Goal: Information Seeking & Learning: Learn about a topic

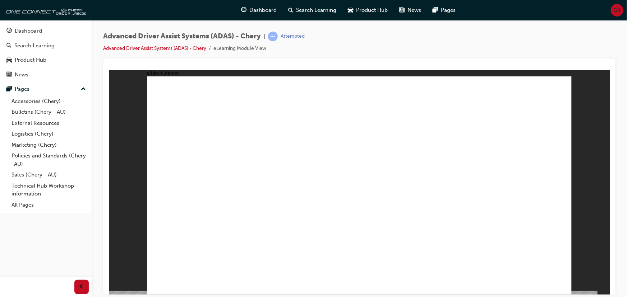
drag, startPoint x: 323, startPoint y: 241, endPoint x: 326, endPoint y: 149, distance: 92.0
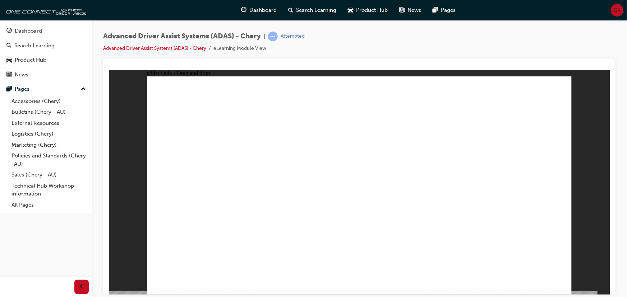
drag, startPoint x: 282, startPoint y: 250, endPoint x: 411, endPoint y: 97, distance: 200.3
drag, startPoint x: 409, startPoint y: 251, endPoint x: 485, endPoint y: 106, distance: 164.2
drag, startPoint x: 470, startPoint y: 253, endPoint x: 527, endPoint y: 115, distance: 149.4
drag, startPoint x: 205, startPoint y: 247, endPoint x: 352, endPoint y: 150, distance: 175.7
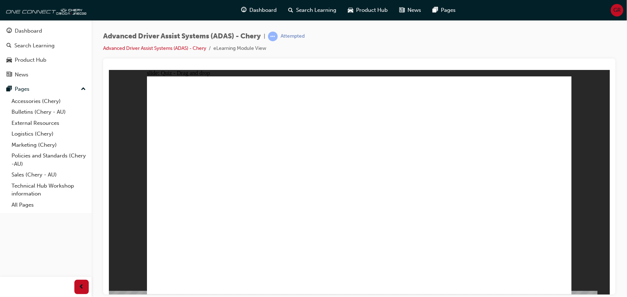
checkbox input "true"
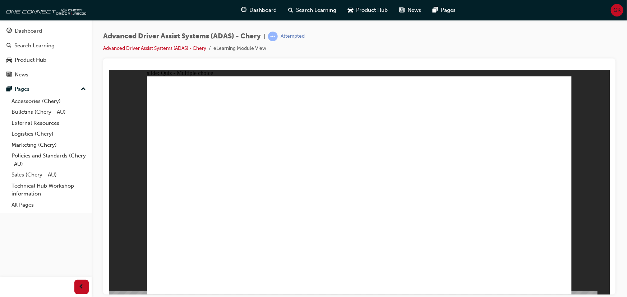
checkbox input "false"
checkbox input "true"
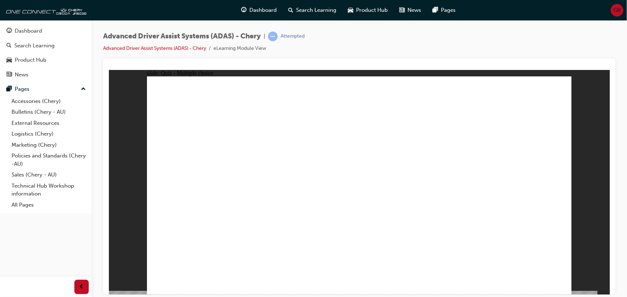
checkbox input "true"
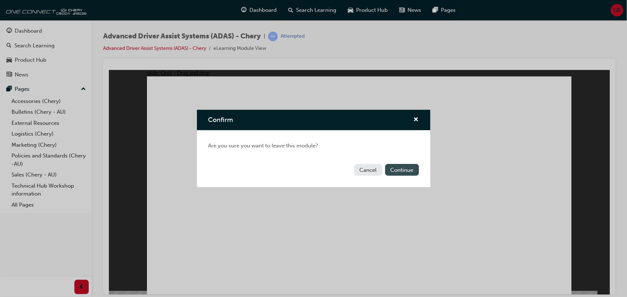
click at [394, 166] on button "Continue" at bounding box center [402, 170] width 34 height 12
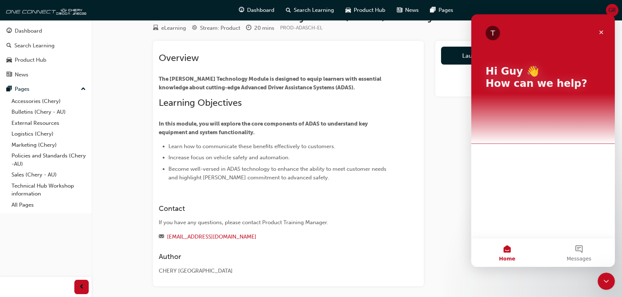
scroll to position [54, 0]
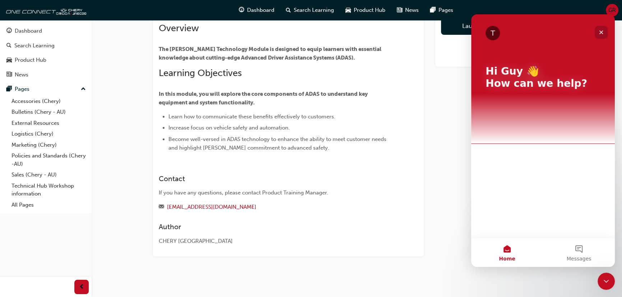
click at [602, 30] on icon "Close" at bounding box center [601, 32] width 6 height 6
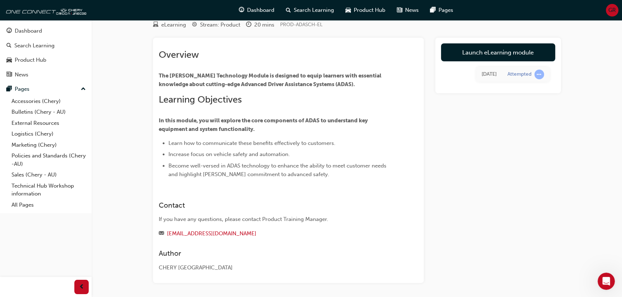
scroll to position [0, 0]
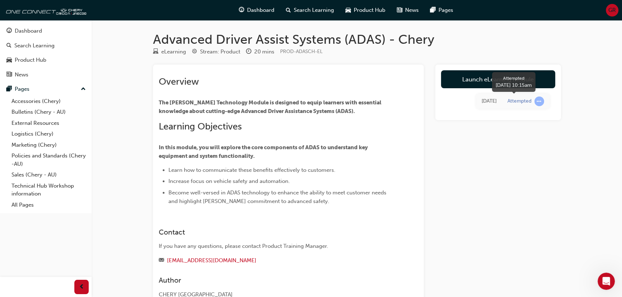
click at [536, 98] on span "learningRecordVerb_ATTEMPT-icon" at bounding box center [539, 102] width 10 height 10
click at [514, 160] on div "Launch eLearning module Today Attempted" at bounding box center [498, 188] width 126 height 246
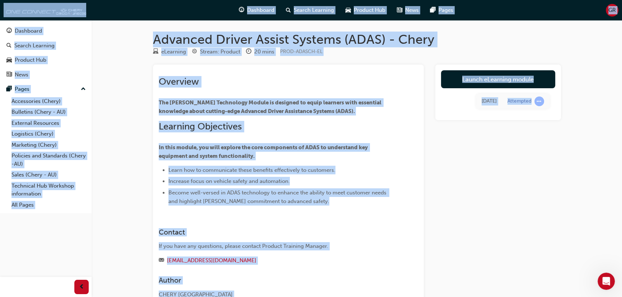
click at [514, 160] on div "Launch eLearning module Today Attempted" at bounding box center [498, 188] width 126 height 246
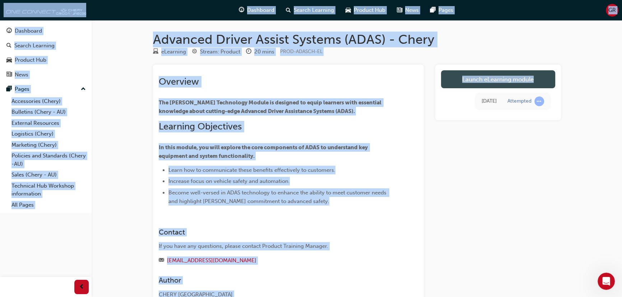
click at [546, 83] on link "Launch eLearning module" at bounding box center [498, 79] width 114 height 18
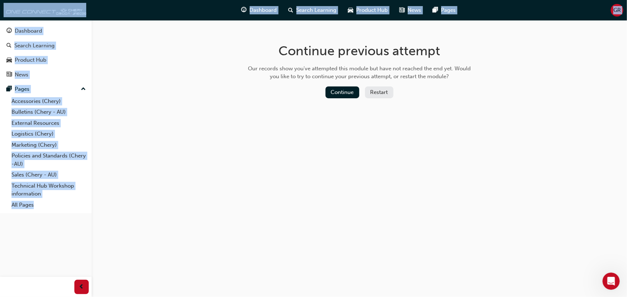
click at [383, 92] on button "Restart" at bounding box center [379, 93] width 28 height 12
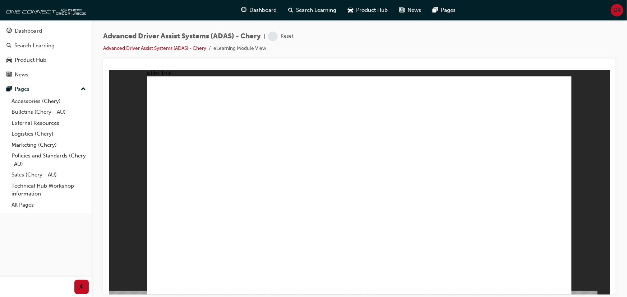
click at [255, 14] on div "Dashboard" at bounding box center [259, 10] width 47 height 15
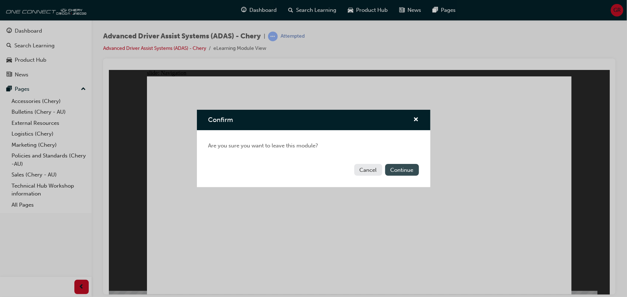
click at [403, 170] on button "Continue" at bounding box center [402, 170] width 34 height 12
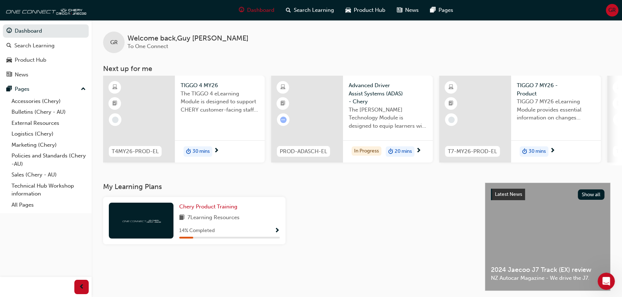
click at [203, 150] on span "30 mins" at bounding box center [201, 152] width 17 height 8
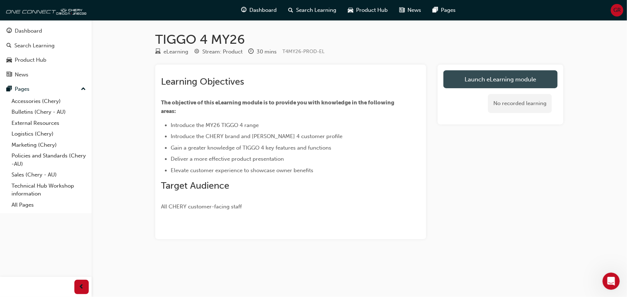
click at [496, 82] on link "Launch eLearning module" at bounding box center [500, 79] width 114 height 18
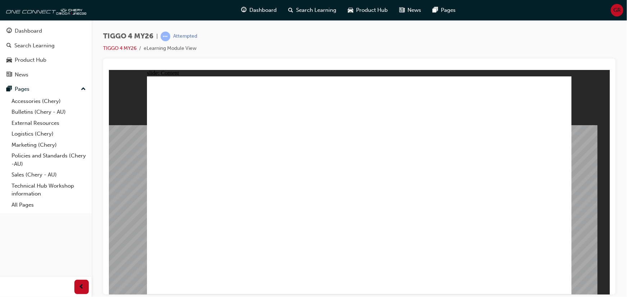
drag, startPoint x: 291, startPoint y: 136, endPoint x: 412, endPoint y: 164, distance: 124.0
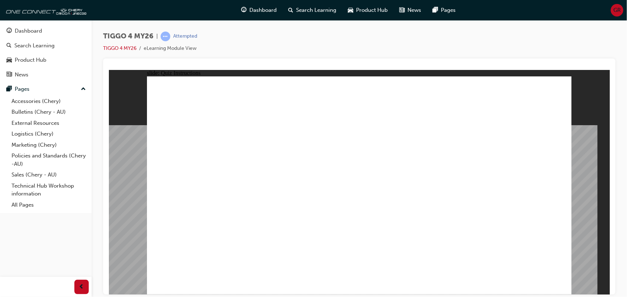
radio input "true"
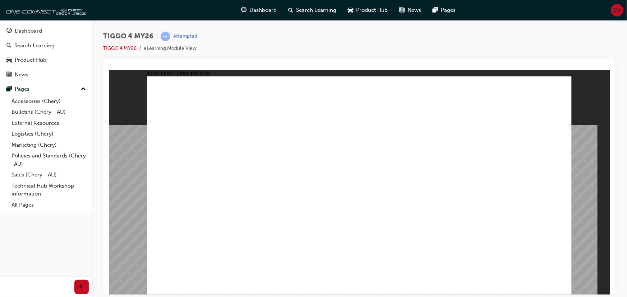
drag, startPoint x: 361, startPoint y: 151, endPoint x: 435, endPoint y: 235, distance: 112.0
drag, startPoint x: 436, startPoint y: 158, endPoint x: 201, endPoint y: 237, distance: 247.4
drag, startPoint x: 268, startPoint y: 152, endPoint x: 272, endPoint y: 233, distance: 81.3
drag, startPoint x: 178, startPoint y: 145, endPoint x: 345, endPoint y: 228, distance: 186.2
drag, startPoint x: 532, startPoint y: 148, endPoint x: 520, endPoint y: 227, distance: 80.2
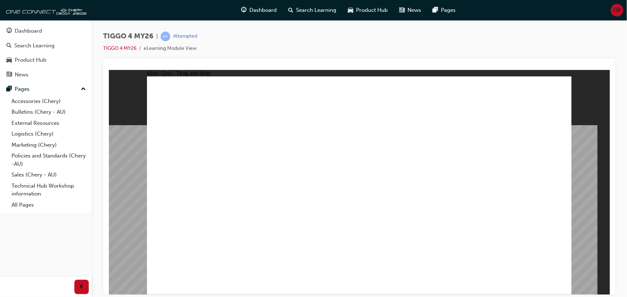
radio input "false"
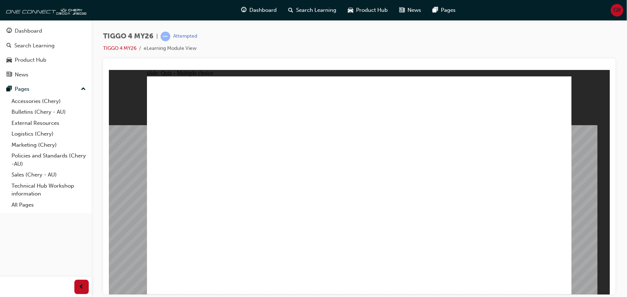
radio input "true"
radio input "false"
radio input "true"
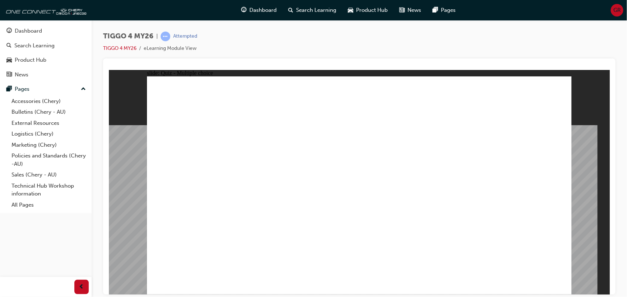
radio input "false"
radio input "true"
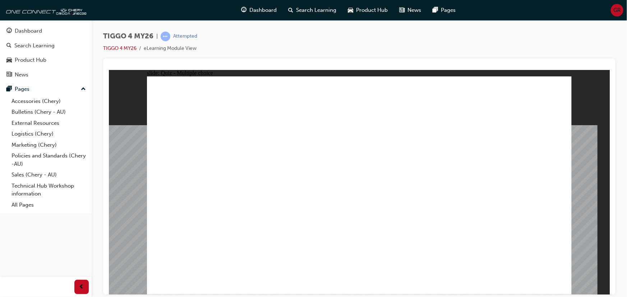
radio input "true"
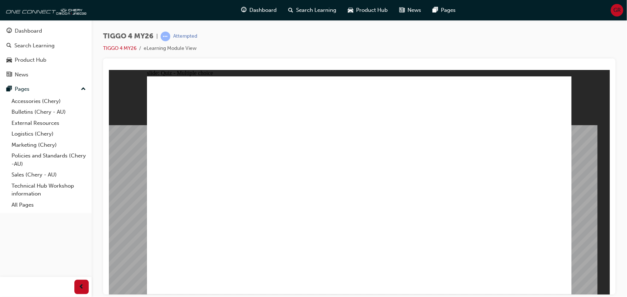
drag, startPoint x: 222, startPoint y: 189, endPoint x: 520, endPoint y: 134, distance: 303.1
drag, startPoint x: 305, startPoint y: 207, endPoint x: 513, endPoint y: 146, distance: 217.0
drag, startPoint x: 214, startPoint y: 235, endPoint x: 514, endPoint y: 170, distance: 306.1
drag, startPoint x: 303, startPoint y: 166, endPoint x: 411, endPoint y: 133, distance: 112.4
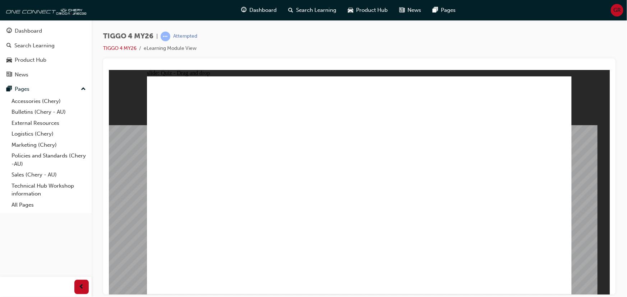
drag, startPoint x: 274, startPoint y: 187, endPoint x: 383, endPoint y: 150, distance: 114.8
drag, startPoint x: 384, startPoint y: 146, endPoint x: 485, endPoint y: 178, distance: 105.5
drag, startPoint x: 205, startPoint y: 164, endPoint x: 405, endPoint y: 148, distance: 201.0
drag, startPoint x: 199, startPoint y: 210, endPoint x: 397, endPoint y: 167, distance: 203.2
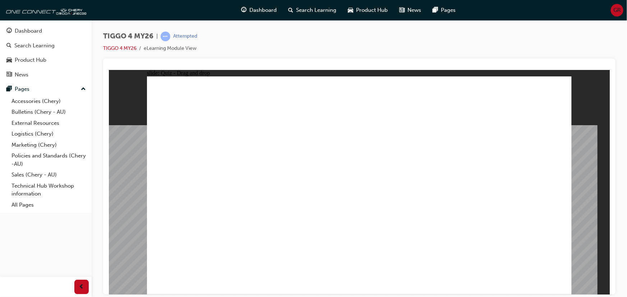
radio input "true"
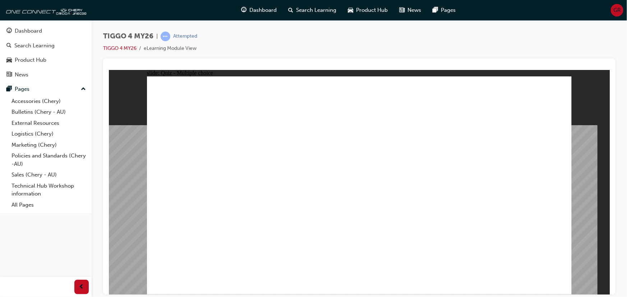
radio input "true"
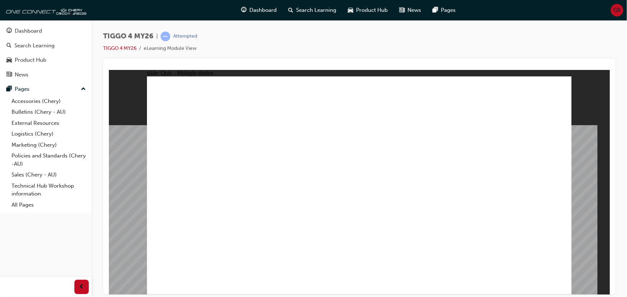
radio input "true"
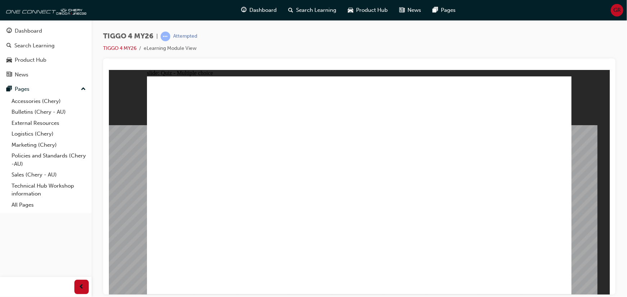
radio input "true"
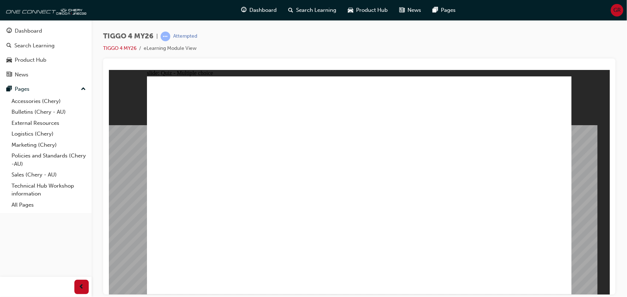
radio input "true"
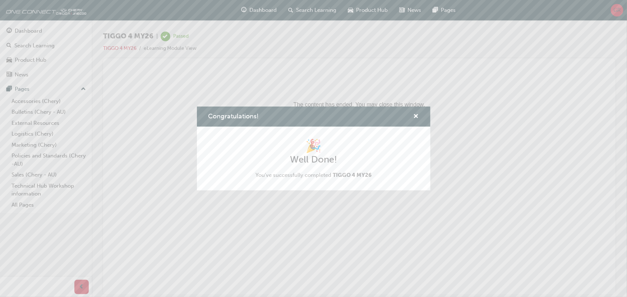
click at [419, 116] on div "Congratulations!" at bounding box center [313, 117] width 233 height 20
click at [417, 117] on span "cross-icon" at bounding box center [415, 117] width 5 height 6
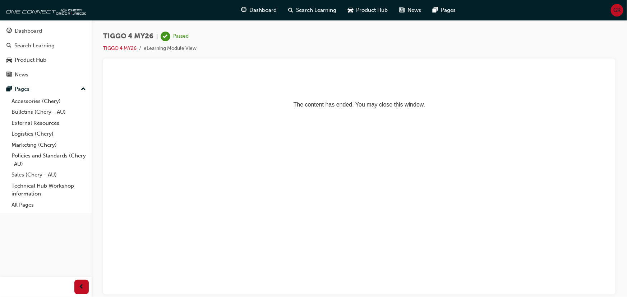
click at [432, 113] on html "The content has ended. You may close this window." at bounding box center [358, 92] width 501 height 44
click at [51, 31] on div "Dashboard" at bounding box center [45, 31] width 79 height 9
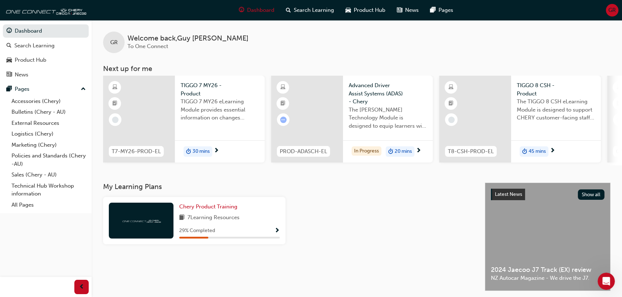
click at [311, 207] on div at bounding box center [382, 223] width 188 height 53
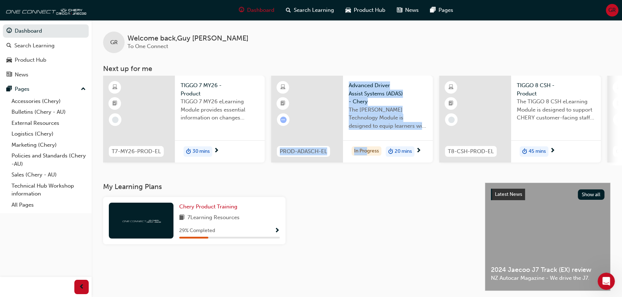
drag, startPoint x: 336, startPoint y: 168, endPoint x: 368, endPoint y: 166, distance: 32.0
click at [368, 166] on div "GR Welcome back , Guy Rudd To One Connect Next up for me T7-MY26-PROD-EL TIGGO …" at bounding box center [357, 101] width 530 height 163
click at [355, 177] on div "GR Welcome back , Guy Rudd To One Connect Next up for me T7-MY26-PROD-EL TIGGO …" at bounding box center [357, 101] width 530 height 163
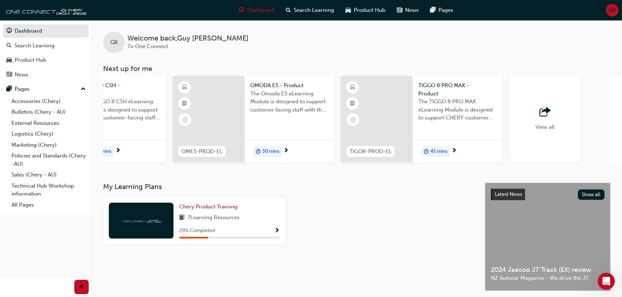
scroll to position [0, 488]
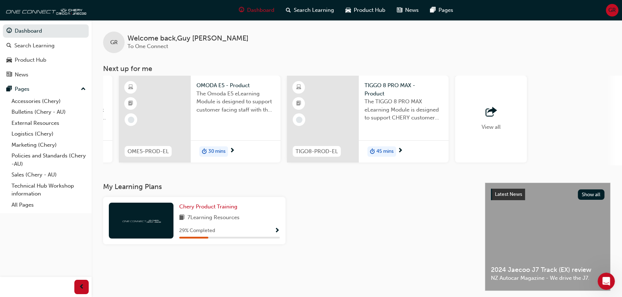
click at [502, 123] on div "View all" at bounding box center [491, 119] width 72 height 87
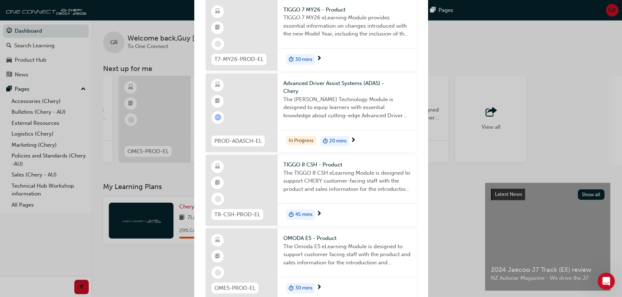
scroll to position [0, 0]
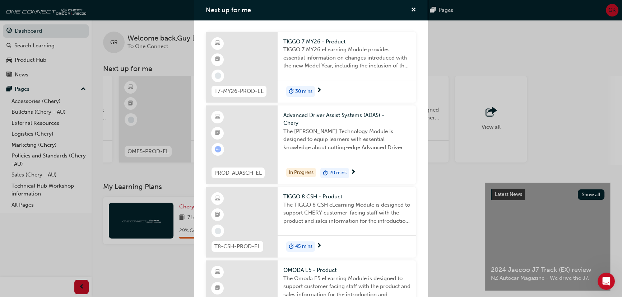
click at [311, 83] on div "30 mins" at bounding box center [347, 91] width 139 height 23
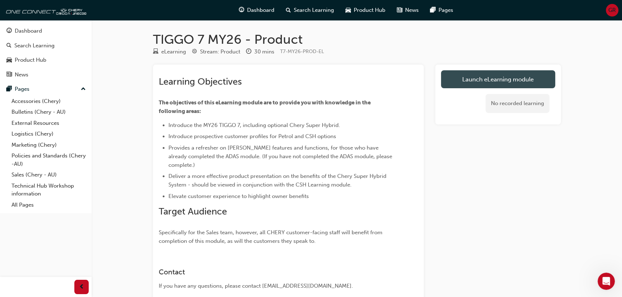
click at [518, 84] on link "Launch eLearning module" at bounding box center [498, 79] width 114 height 18
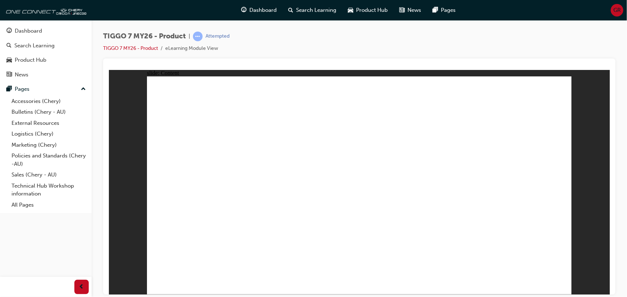
drag, startPoint x: 281, startPoint y: 219, endPoint x: 342, endPoint y: 214, distance: 61.2
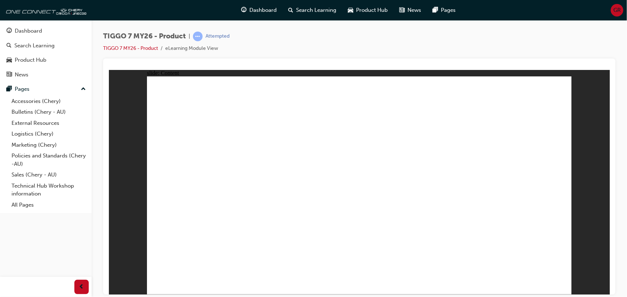
drag, startPoint x: 414, startPoint y: 106, endPoint x: 184, endPoint y: 201, distance: 248.2
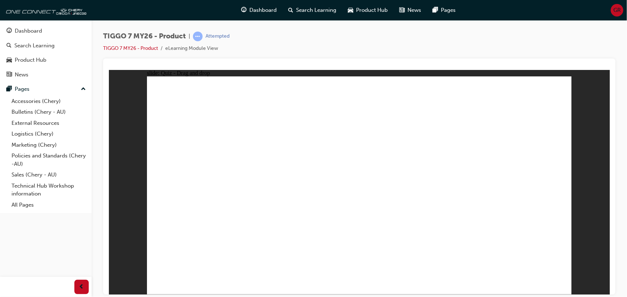
drag, startPoint x: 332, startPoint y: 101, endPoint x: 513, endPoint y: 198, distance: 205.3
drag, startPoint x: 373, startPoint y: 141, endPoint x: 266, endPoint y: 196, distance: 120.3
drag, startPoint x: 453, startPoint y: 149, endPoint x: 368, endPoint y: 173, distance: 87.9
drag, startPoint x: 510, startPoint y: 99, endPoint x: 429, endPoint y: 195, distance: 125.1
drag, startPoint x: 374, startPoint y: 206, endPoint x: 395, endPoint y: 139, distance: 69.8
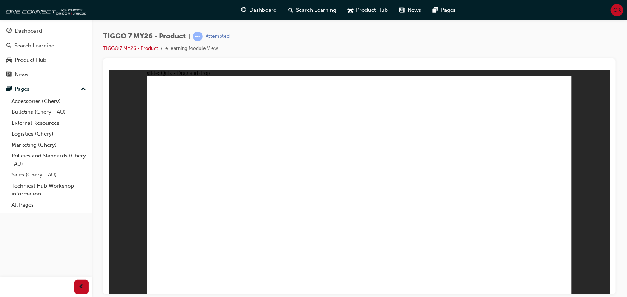
drag, startPoint x: 436, startPoint y: 199, endPoint x: 365, endPoint y: 194, distance: 71.6
drag, startPoint x: 460, startPoint y: 163, endPoint x: 439, endPoint y: 196, distance: 39.6
drag, startPoint x: 366, startPoint y: 192, endPoint x: 402, endPoint y: 152, distance: 53.7
drag, startPoint x: 441, startPoint y: 206, endPoint x: 375, endPoint y: 208, distance: 66.5
drag, startPoint x: 504, startPoint y: 104, endPoint x: 427, endPoint y: 201, distance: 123.6
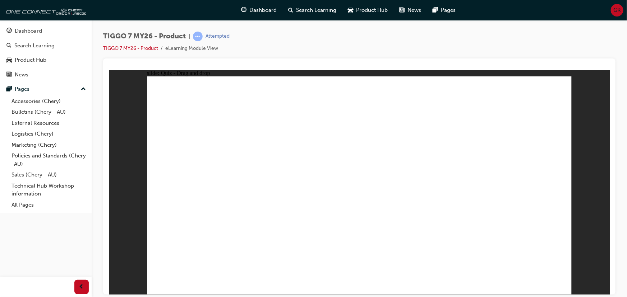
drag, startPoint x: 380, startPoint y: 158, endPoint x: 391, endPoint y: 216, distance: 58.5
drag, startPoint x: 386, startPoint y: 201, endPoint x: 383, endPoint y: 246, distance: 45.0
drag, startPoint x: 386, startPoint y: 140, endPoint x: 189, endPoint y: 203, distance: 207.5
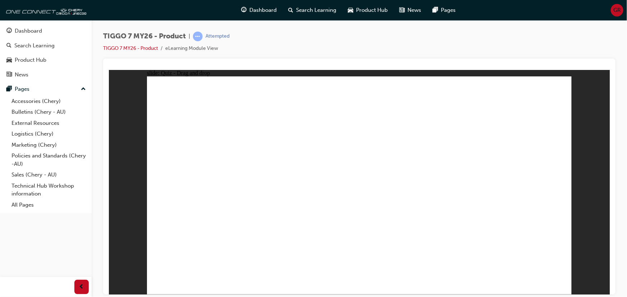
drag, startPoint x: 501, startPoint y: 147, endPoint x: 401, endPoint y: 246, distance: 140.7
drag, startPoint x: 386, startPoint y: 226, endPoint x: 425, endPoint y: 143, distance: 91.8
drag, startPoint x: 383, startPoint y: 205, endPoint x: 395, endPoint y: 148, distance: 57.7
drag, startPoint x: 200, startPoint y: 202, endPoint x: 359, endPoint y: 165, distance: 163.8
drag, startPoint x: 469, startPoint y: 135, endPoint x: 482, endPoint y: 221, distance: 86.4
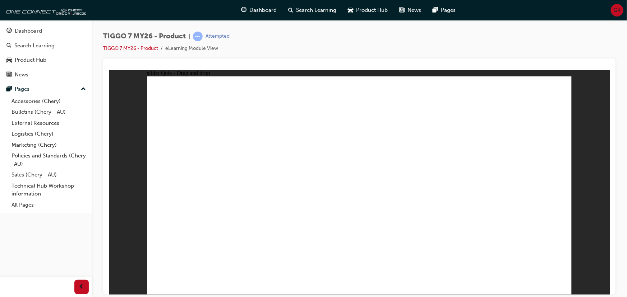
drag, startPoint x: 442, startPoint y: 131, endPoint x: 206, endPoint y: 207, distance: 248.4
drag, startPoint x: 384, startPoint y: 127, endPoint x: 399, endPoint y: 201, distance: 76.2
drag, startPoint x: 516, startPoint y: 134, endPoint x: 358, endPoint y: 233, distance: 186.0
drag, startPoint x: 398, startPoint y: 204, endPoint x: 534, endPoint y: 203, distance: 136.5
drag, startPoint x: 373, startPoint y: 116, endPoint x: 392, endPoint y: 221, distance: 106.5
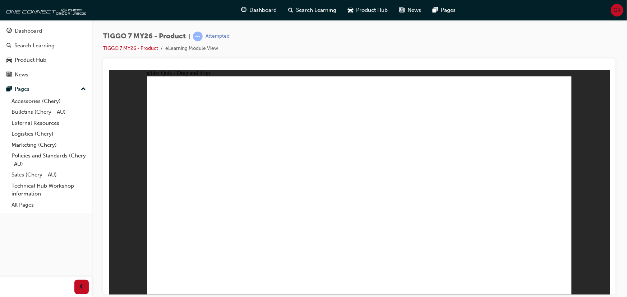
drag, startPoint x: 385, startPoint y: 200, endPoint x: 383, endPoint y: 243, distance: 42.4
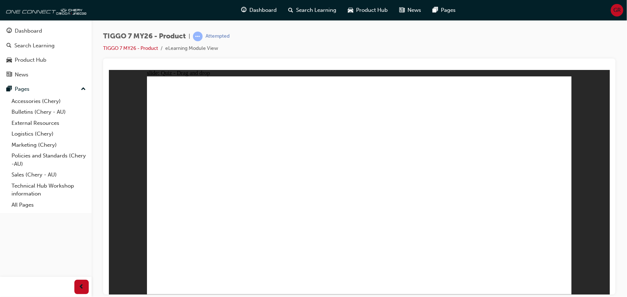
drag, startPoint x: 530, startPoint y: 99, endPoint x: 294, endPoint y: 218, distance: 264.2
drag, startPoint x: 355, startPoint y: 99, endPoint x: 366, endPoint y: 214, distance: 115.1
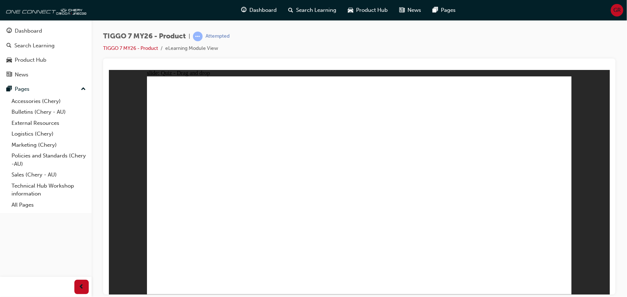
drag, startPoint x: 355, startPoint y: 116, endPoint x: 237, endPoint y: 213, distance: 152.8
drag, startPoint x: 405, startPoint y: 118, endPoint x: 416, endPoint y: 213, distance: 95.4
drag, startPoint x: 450, startPoint y: 134, endPoint x: 445, endPoint y: 205, distance: 71.0
drag, startPoint x: 524, startPoint y: 113, endPoint x: 465, endPoint y: 208, distance: 111.0
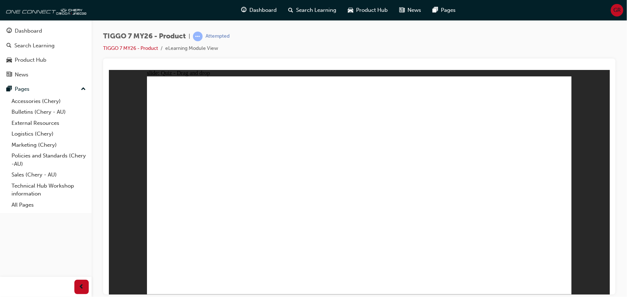
drag, startPoint x: 397, startPoint y: 100, endPoint x: 370, endPoint y: 228, distance: 130.6
drag, startPoint x: 435, startPoint y: 117, endPoint x: 265, endPoint y: 212, distance: 194.4
drag, startPoint x: 497, startPoint y: 117, endPoint x: 305, endPoint y: 213, distance: 214.9
drag, startPoint x: 495, startPoint y: 136, endPoint x: 315, endPoint y: 221, distance: 199.1
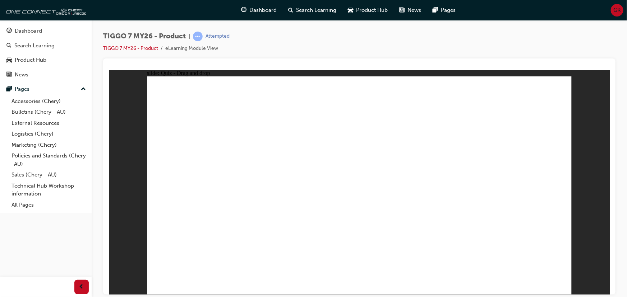
drag, startPoint x: 474, startPoint y: 99, endPoint x: 394, endPoint y: 156, distance: 98.7
drag, startPoint x: 440, startPoint y: 99, endPoint x: 259, endPoint y: 221, distance: 218.6
drag, startPoint x: 388, startPoint y: 135, endPoint x: 286, endPoint y: 222, distance: 133.8
drag, startPoint x: 483, startPoint y: 92, endPoint x: 452, endPoint y: 162, distance: 76.2
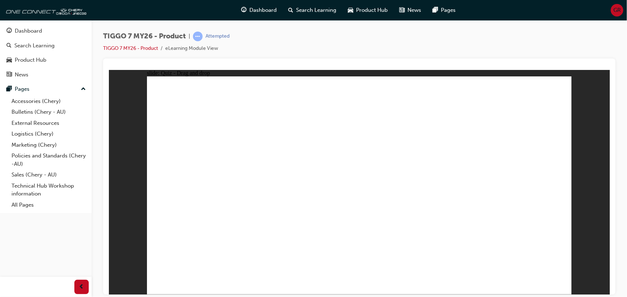
drag, startPoint x: 484, startPoint y: 99, endPoint x: 396, endPoint y: 230, distance: 157.5
drag, startPoint x: 523, startPoint y: 121, endPoint x: 411, endPoint y: 202, distance: 137.8
drag, startPoint x: 375, startPoint y: 124, endPoint x: 261, endPoint y: 200, distance: 136.8
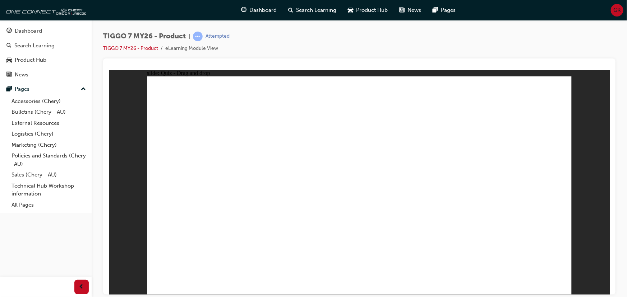
drag, startPoint x: 428, startPoint y: 124, endPoint x: 226, endPoint y: 215, distance: 221.7
radio input "true"
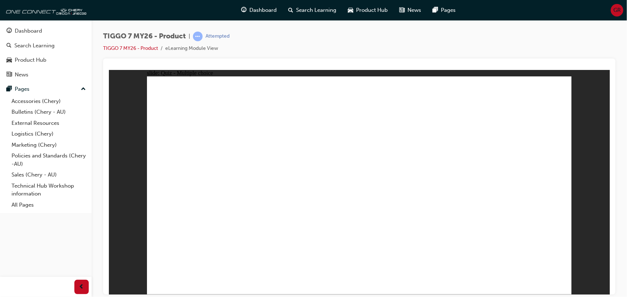
drag, startPoint x: 383, startPoint y: 113, endPoint x: 412, endPoint y: 198, distance: 89.6
drag, startPoint x: 382, startPoint y: 102, endPoint x: 404, endPoint y: 222, distance: 121.9
drag, startPoint x: 535, startPoint y: 99, endPoint x: 427, endPoint y: 218, distance: 159.9
drag, startPoint x: 515, startPoint y: 115, endPoint x: 416, endPoint y: 218, distance: 143.0
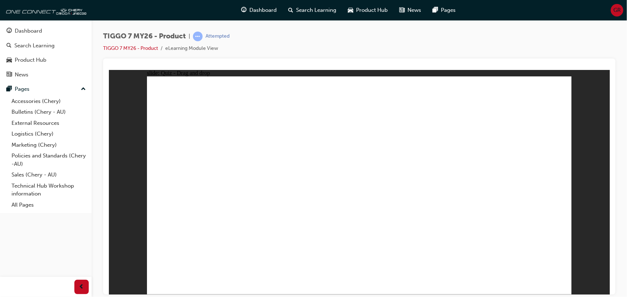
drag, startPoint x: 436, startPoint y: 115, endPoint x: 258, endPoint y: 209, distance: 200.8
drag, startPoint x: 440, startPoint y: 100, endPoint x: 231, endPoint y: 218, distance: 240.6
drag, startPoint x: 412, startPoint y: 108, endPoint x: 189, endPoint y: 210, distance: 245.2
drag, startPoint x: 439, startPoint y: 124, endPoint x: 283, endPoint y: 189, distance: 169.4
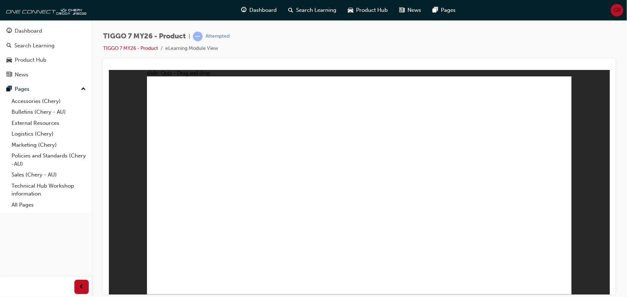
drag, startPoint x: 420, startPoint y: 129, endPoint x: 181, endPoint y: 206, distance: 250.9
drag, startPoint x: 417, startPoint y: 146, endPoint x: 383, endPoint y: 153, distance: 34.9
drag, startPoint x: 463, startPoint y: 214, endPoint x: 226, endPoint y: 217, distance: 237.1
drag, startPoint x: 449, startPoint y: 131, endPoint x: 208, endPoint y: 222, distance: 257.6
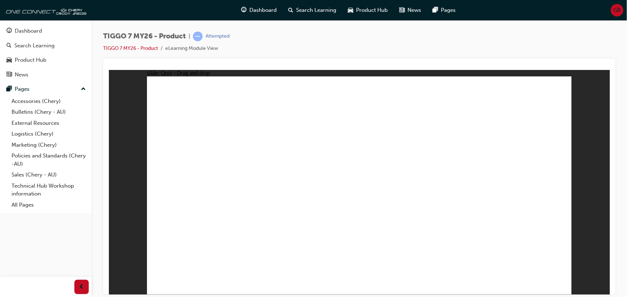
drag, startPoint x: 423, startPoint y: 135, endPoint x: 244, endPoint y: 209, distance: 193.9
drag, startPoint x: 368, startPoint y: 198, endPoint x: 318, endPoint y: 124, distance: 89.8
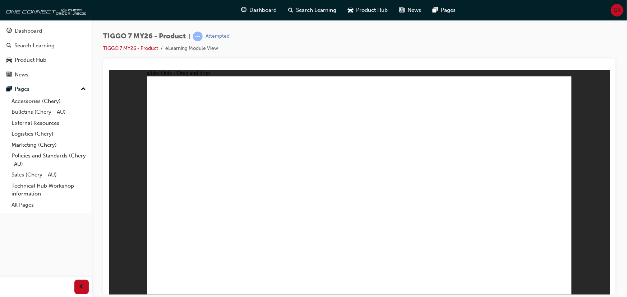
drag, startPoint x: 380, startPoint y: 202, endPoint x: 337, endPoint y: 135, distance: 79.5
drag, startPoint x: 391, startPoint y: 205, endPoint x: 363, endPoint y: 160, distance: 53.3
drag, startPoint x: 450, startPoint y: 131, endPoint x: 409, endPoint y: 215, distance: 93.3
drag, startPoint x: 439, startPoint y: 116, endPoint x: 440, endPoint y: 208, distance: 91.6
drag, startPoint x: 417, startPoint y: 96, endPoint x: 340, endPoint y: 217, distance: 143.2
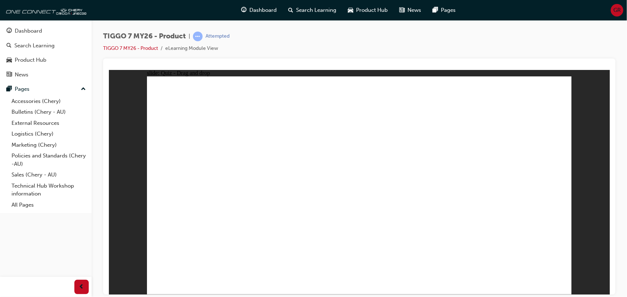
drag, startPoint x: 360, startPoint y: 110, endPoint x: 232, endPoint y: 229, distance: 175.6
drag, startPoint x: 374, startPoint y: 97, endPoint x: 261, endPoint y: 234, distance: 177.6
drag, startPoint x: 503, startPoint y: 118, endPoint x: 258, endPoint y: 210, distance: 261.6
drag, startPoint x: 500, startPoint y: 110, endPoint x: 196, endPoint y: 214, distance: 322.0
drag, startPoint x: 463, startPoint y: 172, endPoint x: 413, endPoint y: 218, distance: 67.3
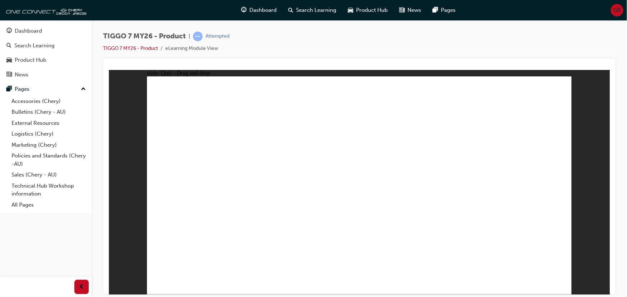
drag, startPoint x: 361, startPoint y: 116, endPoint x: 373, endPoint y: 221, distance: 105.9
drag, startPoint x: 346, startPoint y: 98, endPoint x: 368, endPoint y: 242, distance: 145.3
drag, startPoint x: 510, startPoint y: 99, endPoint x: 396, endPoint y: 242, distance: 182.8
drag, startPoint x: 396, startPoint y: 201, endPoint x: 384, endPoint y: 132, distance: 70.0
drag, startPoint x: 395, startPoint y: 198, endPoint x: 404, endPoint y: 171, distance: 27.6
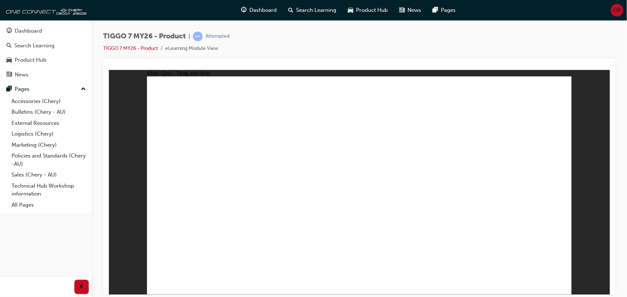
drag, startPoint x: 444, startPoint y: 215, endPoint x: 345, endPoint y: 128, distance: 132.1
drag, startPoint x: 379, startPoint y: 200, endPoint x: 370, endPoint y: 153, distance: 48.1
drag, startPoint x: 394, startPoint y: 207, endPoint x: 373, endPoint y: 146, distance: 64.2
drag, startPoint x: 390, startPoint y: 198, endPoint x: 366, endPoint y: 127, distance: 74.8
drag, startPoint x: 405, startPoint y: 201, endPoint x: 355, endPoint y: 124, distance: 91.8
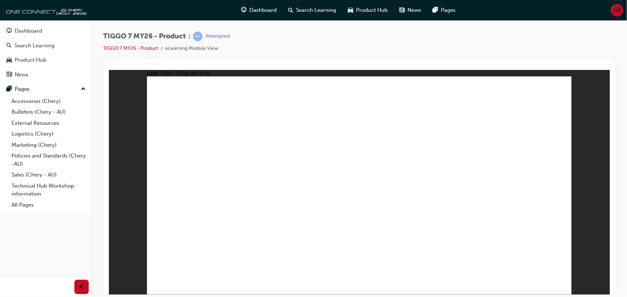
drag, startPoint x: 360, startPoint y: 129, endPoint x: 208, endPoint y: 226, distance: 180.0
drag, startPoint x: 339, startPoint y: 118, endPoint x: 214, endPoint y: 213, distance: 157.3
drag, startPoint x: 360, startPoint y: 112, endPoint x: 367, endPoint y: 214, distance: 102.2
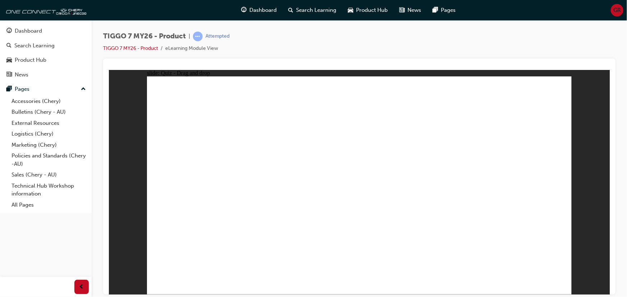
drag, startPoint x: 333, startPoint y: 115, endPoint x: 212, endPoint y: 223, distance: 162.3
drag, startPoint x: 349, startPoint y: 100, endPoint x: 365, endPoint y: 214, distance: 115.2
drag, startPoint x: 431, startPoint y: 117, endPoint x: 391, endPoint y: 225, distance: 115.2
drag, startPoint x: 446, startPoint y: 144, endPoint x: 449, endPoint y: 220, distance: 75.8
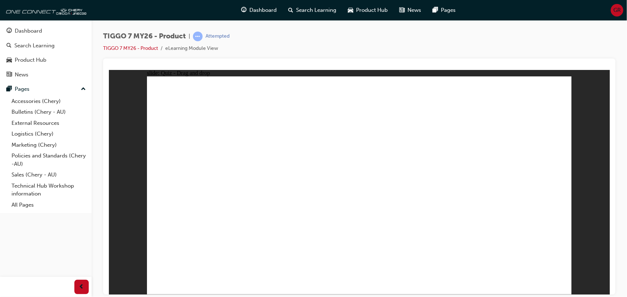
drag, startPoint x: 456, startPoint y: 126, endPoint x: 411, endPoint y: 222, distance: 105.4
drag, startPoint x: 524, startPoint y: 115, endPoint x: 456, endPoint y: 220, distance: 125.3
drag, startPoint x: 522, startPoint y: 104, endPoint x: 391, endPoint y: 250, distance: 196.1
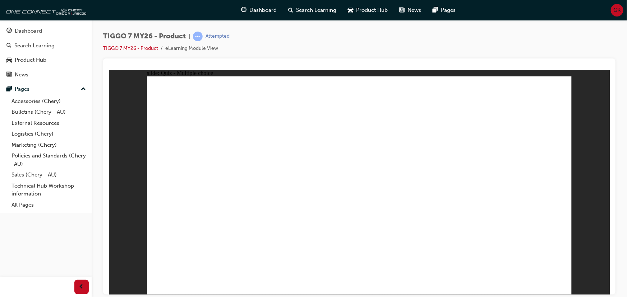
radio input "true"
drag, startPoint x: 431, startPoint y: 108, endPoint x: 280, endPoint y: 210, distance: 182.4
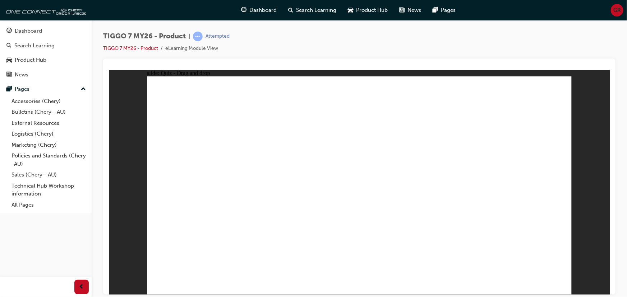
drag, startPoint x: 487, startPoint y: 226, endPoint x: 518, endPoint y: 231, distance: 31.2
drag, startPoint x: 333, startPoint y: 100, endPoint x: 419, endPoint y: 196, distance: 129.5
drag, startPoint x: 486, startPoint y: 172, endPoint x: 523, endPoint y: 207, distance: 50.8
drag, startPoint x: 395, startPoint y: 143, endPoint x: 205, endPoint y: 194, distance: 196.5
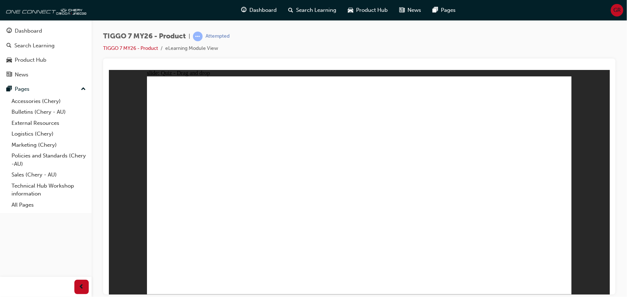
drag, startPoint x: 523, startPoint y: 104, endPoint x: 359, endPoint y: 198, distance: 189.3
drag, startPoint x: 370, startPoint y: 200, endPoint x: 369, endPoint y: 143, distance: 57.1
drag, startPoint x: 178, startPoint y: 205, endPoint x: 344, endPoint y: 206, distance: 166.6
drag, startPoint x: 469, startPoint y: 126, endPoint x: 191, endPoint y: 195, distance: 286.2
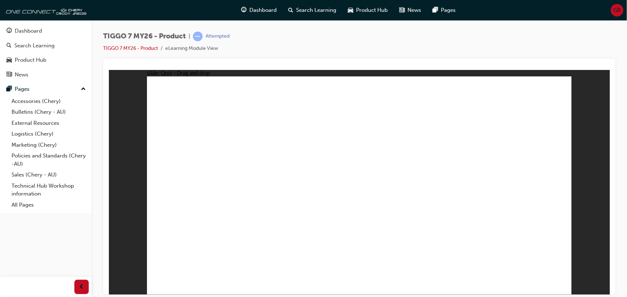
drag, startPoint x: 172, startPoint y: 137, endPoint x: 226, endPoint y: 153, distance: 56.2
drag, startPoint x: 241, startPoint y: 148, endPoint x: 172, endPoint y: 148, distance: 69.7
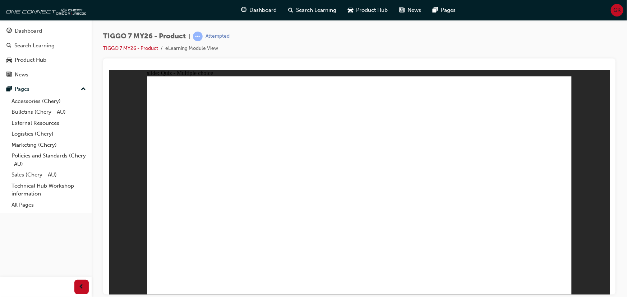
radio input "true"
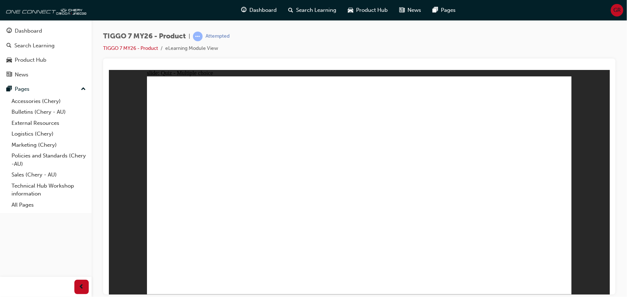
radio input "true"
drag, startPoint x: 342, startPoint y: 102, endPoint x: 506, endPoint y: 201, distance: 192.2
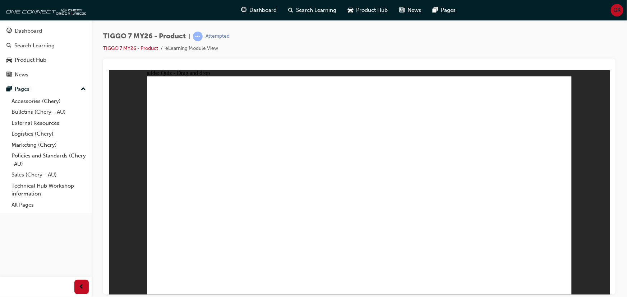
drag, startPoint x: 416, startPoint y: 92, endPoint x: 180, endPoint y: 191, distance: 256.6
drag, startPoint x: 514, startPoint y: 103, endPoint x: 352, endPoint y: 200, distance: 189.0
drag, startPoint x: 407, startPoint y: 148, endPoint x: 455, endPoint y: 200, distance: 70.9
drag, startPoint x: 445, startPoint y: 152, endPoint x: 262, endPoint y: 204, distance: 190.8
drag, startPoint x: 344, startPoint y: 196, endPoint x: 339, endPoint y: 149, distance: 47.7
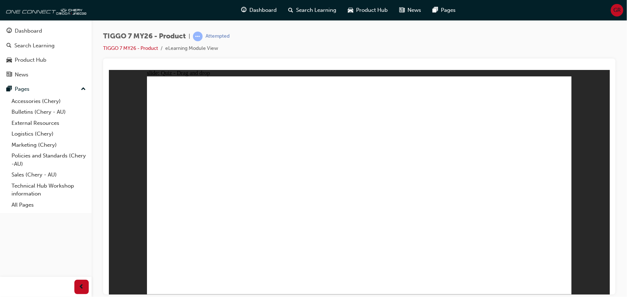
drag, startPoint x: 287, startPoint y: 198, endPoint x: 339, endPoint y: 198, distance: 51.7
drag, startPoint x: 445, startPoint y: 124, endPoint x: 372, endPoint y: 149, distance: 77.5
drag, startPoint x: 455, startPoint y: 194, endPoint x: 297, endPoint y: 197, distance: 157.3
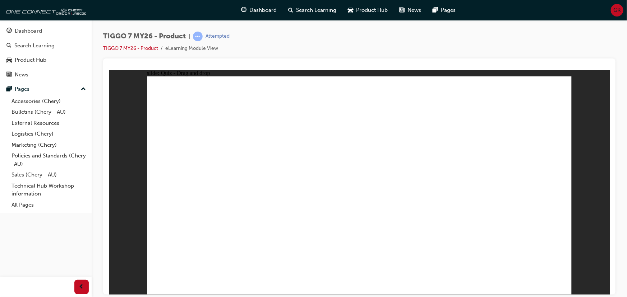
drag, startPoint x: 500, startPoint y: 97, endPoint x: 430, endPoint y: 195, distance: 120.1
drag, startPoint x: 409, startPoint y: 125, endPoint x: 181, endPoint y: 198, distance: 239.3
drag, startPoint x: 386, startPoint y: 126, endPoint x: 408, endPoint y: 202, distance: 79.3
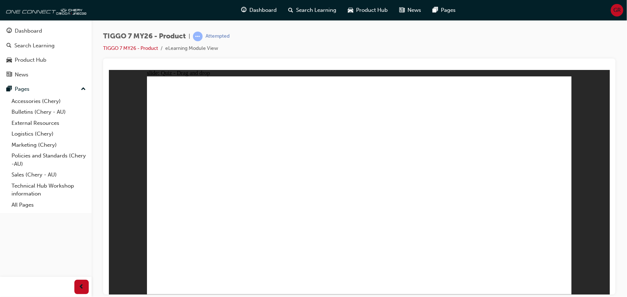
drag, startPoint x: 503, startPoint y: 131, endPoint x: 358, endPoint y: 236, distance: 178.7
drag, startPoint x: 374, startPoint y: 203, endPoint x: 362, endPoint y: 140, distance: 64.3
drag, startPoint x: 352, startPoint y: 135, endPoint x: 198, endPoint y: 225, distance: 178.6
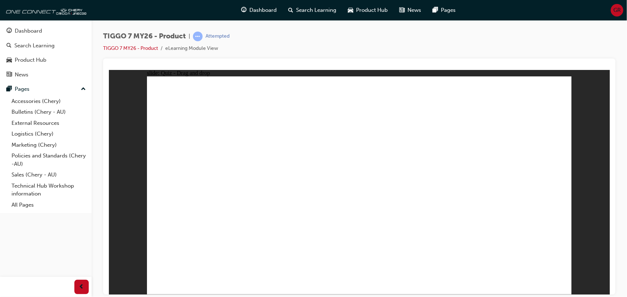
drag, startPoint x: 439, startPoint y: 132, endPoint x: 365, endPoint y: 215, distance: 111.0
drag, startPoint x: 402, startPoint y: 130, endPoint x: 405, endPoint y: 212, distance: 82.7
drag, startPoint x: 356, startPoint y: 101, endPoint x: 445, endPoint y: 214, distance: 144.2
drag, startPoint x: 533, startPoint y: 113, endPoint x: 486, endPoint y: 209, distance: 106.3
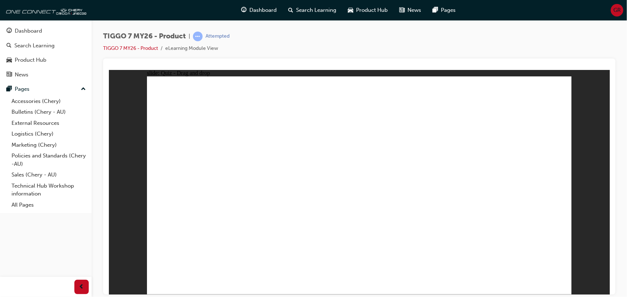
drag, startPoint x: 479, startPoint y: 102, endPoint x: 171, endPoint y: 215, distance: 327.5
drag, startPoint x: 487, startPoint y: 120, endPoint x: 222, endPoint y: 214, distance: 280.9
drag, startPoint x: 437, startPoint y: 125, endPoint x: 269, endPoint y: 219, distance: 192.9
drag, startPoint x: 358, startPoint y: 117, endPoint x: 314, endPoint y: 205, distance: 98.5
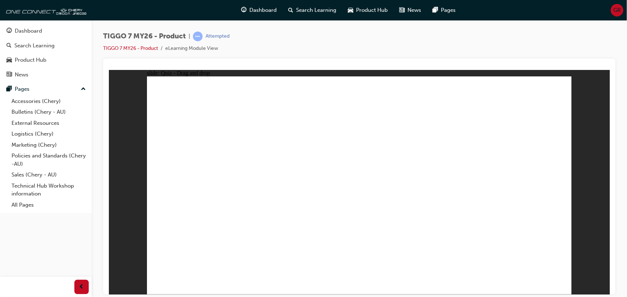
drag, startPoint x: 196, startPoint y: 212, endPoint x: 367, endPoint y: 229, distance: 171.9
drag, startPoint x: 532, startPoint y: 101, endPoint x: 464, endPoint y: 163, distance: 92.0
drag, startPoint x: 524, startPoint y: 100, endPoint x: 307, endPoint y: 205, distance: 240.8
drag, startPoint x: 362, startPoint y: 160, endPoint x: 198, endPoint y: 226, distance: 176.7
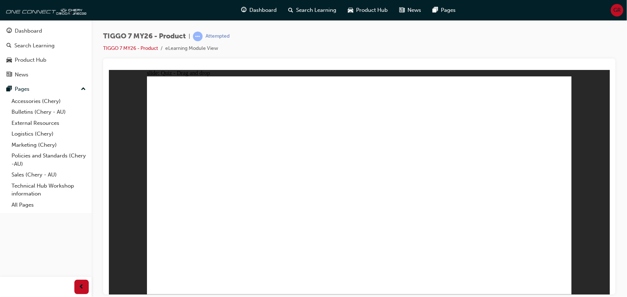
drag, startPoint x: 386, startPoint y: 101, endPoint x: 396, endPoint y: 227, distance: 127.2
drag, startPoint x: 446, startPoint y: 103, endPoint x: 255, endPoint y: 236, distance: 231.9
drag, startPoint x: 490, startPoint y: 136, endPoint x: 259, endPoint y: 221, distance: 245.9
drag, startPoint x: 374, startPoint y: 121, endPoint x: 251, endPoint y: 207, distance: 149.9
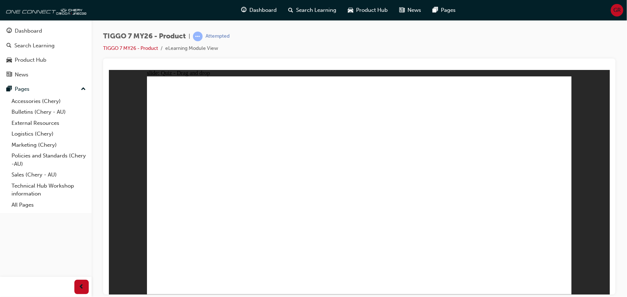
drag, startPoint x: 476, startPoint y: 116, endPoint x: 328, endPoint y: 193, distance: 167.4
drag, startPoint x: 472, startPoint y: 168, endPoint x: 433, endPoint y: 192, distance: 45.6
drag, startPoint x: 510, startPoint y: 235, endPoint x: 465, endPoint y: 231, distance: 45.1
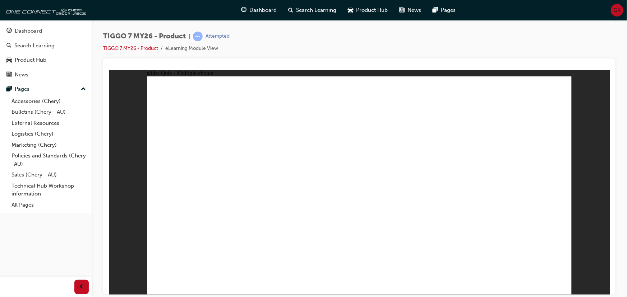
radio input "true"
drag, startPoint x: 370, startPoint y: 111, endPoint x: 380, endPoint y: 196, distance: 85.4
drag, startPoint x: 355, startPoint y: 96, endPoint x: 236, endPoint y: 196, distance: 155.5
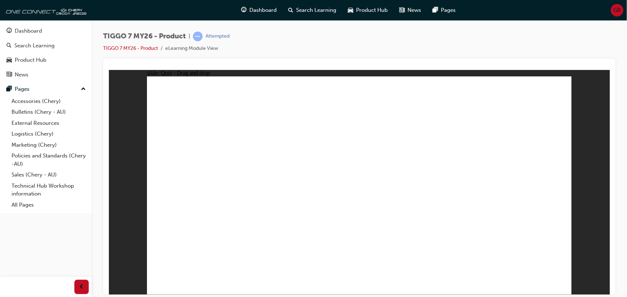
drag, startPoint x: 385, startPoint y: 102, endPoint x: 409, endPoint y: 205, distance: 105.5
drag, startPoint x: 436, startPoint y: 124, endPoint x: 418, endPoint y: 214, distance: 91.5
drag, startPoint x: 450, startPoint y: 132, endPoint x: 418, endPoint y: 212, distance: 85.7
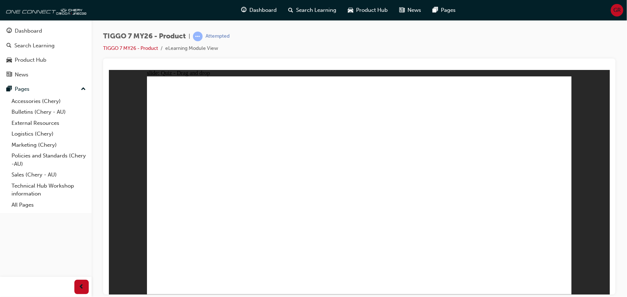
drag, startPoint x: 454, startPoint y: 114, endPoint x: 443, endPoint y: 207, distance: 93.3
drag, startPoint x: 455, startPoint y: 101, endPoint x: 445, endPoint y: 240, distance: 139.4
drag, startPoint x: 533, startPoint y: 115, endPoint x: 458, endPoint y: 239, distance: 144.5
drag, startPoint x: 546, startPoint y: 103, endPoint x: 481, endPoint y: 245, distance: 156.2
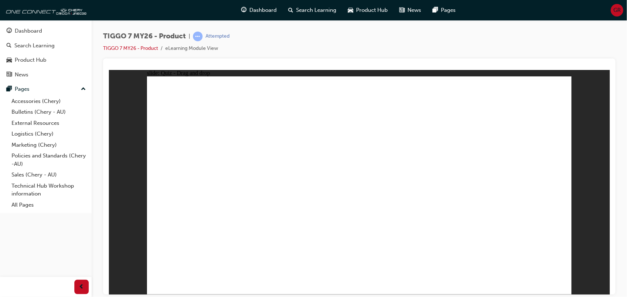
drag, startPoint x: 172, startPoint y: 132, endPoint x: 244, endPoint y: 196, distance: 96.1
radio input "true"
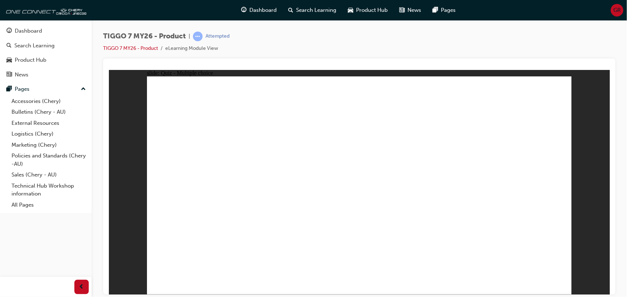
drag, startPoint x: 479, startPoint y: 148, endPoint x: 539, endPoint y: 222, distance: 96.0
drag, startPoint x: 443, startPoint y: 99, endPoint x: 280, endPoint y: 198, distance: 190.8
drag, startPoint x: 403, startPoint y: 142, endPoint x: 376, endPoint y: 195, distance: 59.6
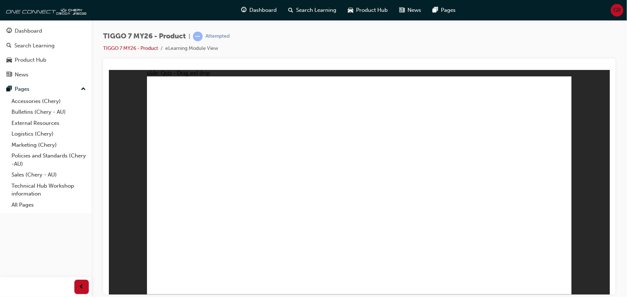
drag, startPoint x: 344, startPoint y: 106, endPoint x: 435, endPoint y: 199, distance: 130.0
drag, startPoint x: 506, startPoint y: 88, endPoint x: 178, endPoint y: 192, distance: 343.5
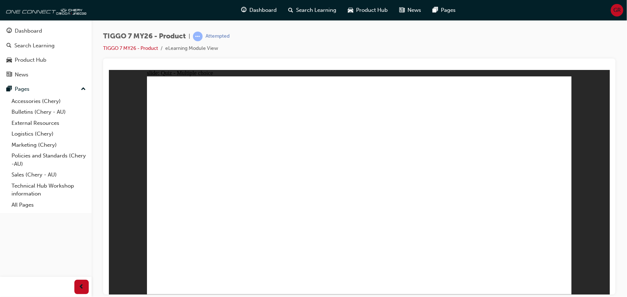
radio input "true"
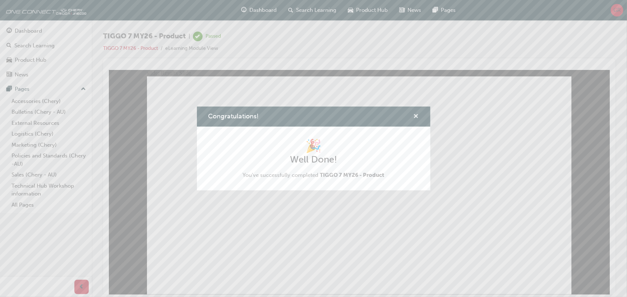
click at [413, 116] on span "cross-icon" at bounding box center [415, 117] width 5 height 6
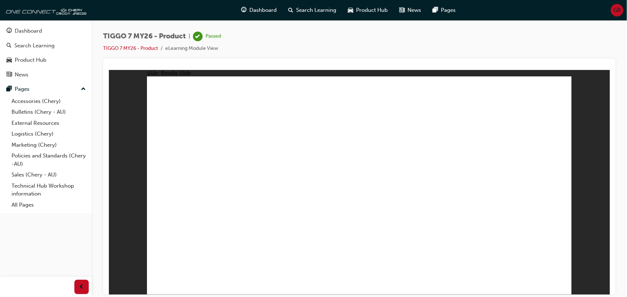
click at [142, 54] on div "TIGGO 7 MY26 - Product | Passed TIGGO 7 MY26 - Product eLearning Module View" at bounding box center [359, 45] width 512 height 27
click at [32, 23] on button "Dashboard Search Learning Product Hub News Pages" at bounding box center [46, 53] width 86 height 60
click at [33, 25] on link "Dashboard" at bounding box center [46, 30] width 86 height 13
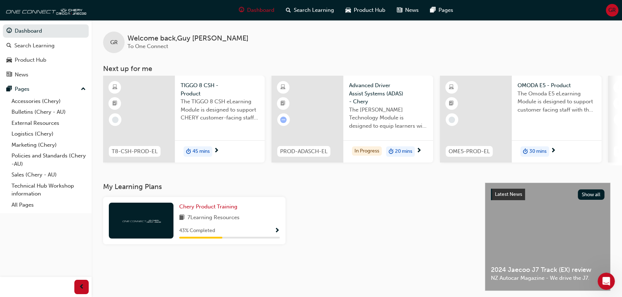
click at [325, 39] on div "GR Welcome back , [PERSON_NAME] To One Connect" at bounding box center [357, 36] width 530 height 33
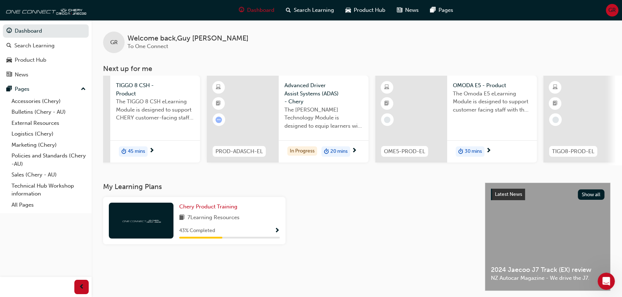
scroll to position [0, 321]
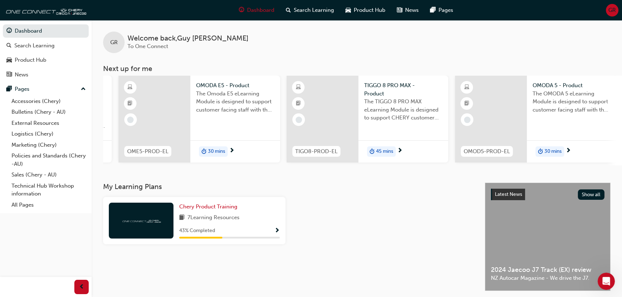
click at [543, 98] on span "The OMODA 5 eLearning Module is designed to support customer facing staff with …" at bounding box center [572, 102] width 78 height 24
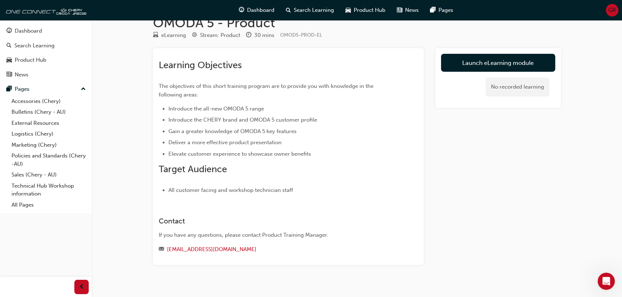
scroll to position [25, 0]
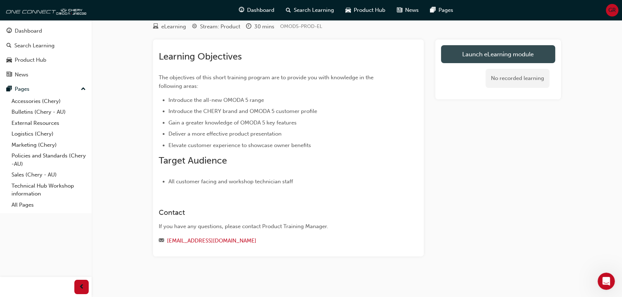
click at [481, 57] on link "Launch eLearning module" at bounding box center [498, 54] width 114 height 18
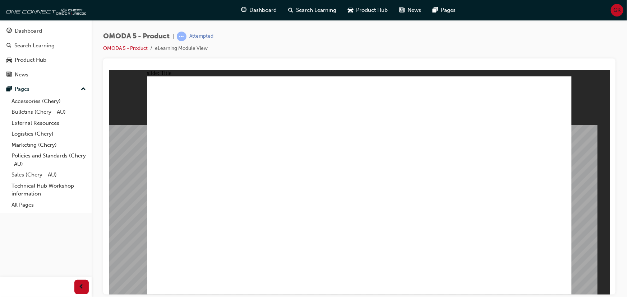
click at [108, 70] on image at bounding box center [108, 70] width 0 height 0
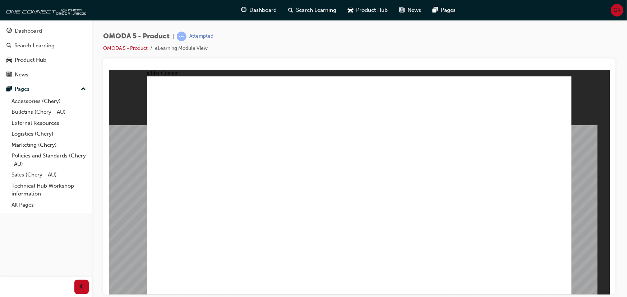
click at [108, 70] on image at bounding box center [108, 70] width 0 height 0
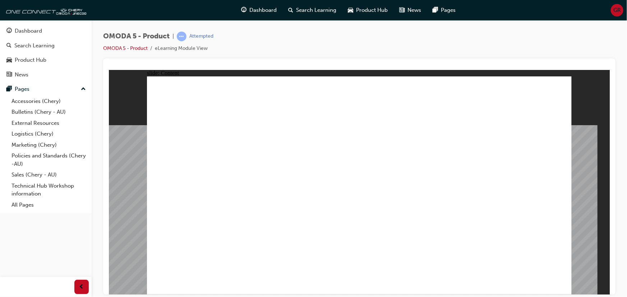
drag, startPoint x: 204, startPoint y: 223, endPoint x: 222, endPoint y: 222, distance: 18.3
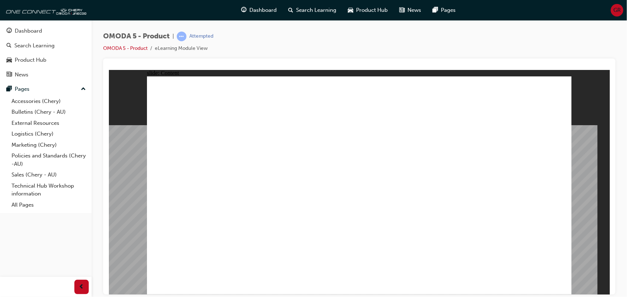
drag, startPoint x: 383, startPoint y: 224, endPoint x: 441, endPoint y: 221, distance: 58.3
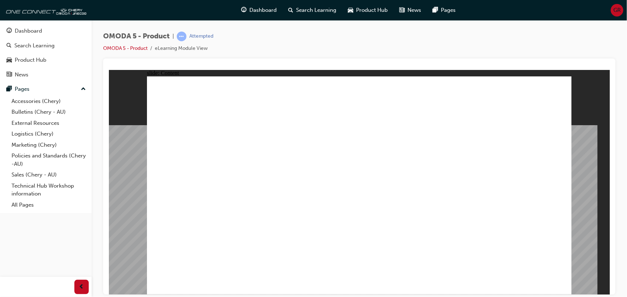
click at [108, 70] on image at bounding box center [108, 70] width 0 height 0
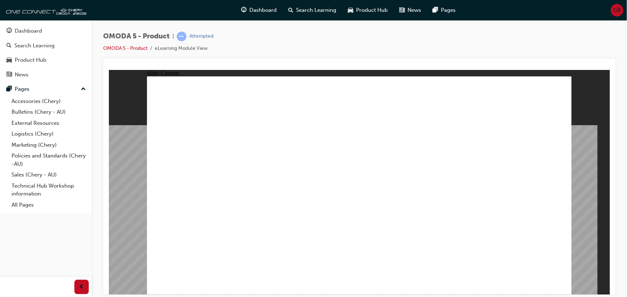
click at [108, 70] on image at bounding box center [108, 70] width 0 height 0
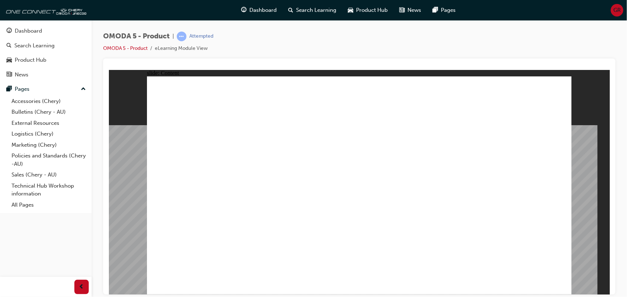
click at [108, 70] on image at bounding box center [108, 70] width 0 height 0
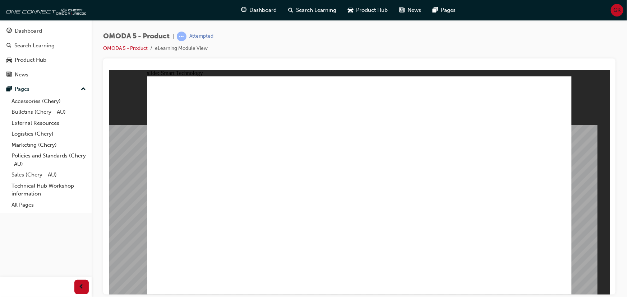
click at [108, 70] on image at bounding box center [108, 70] width 0 height 0
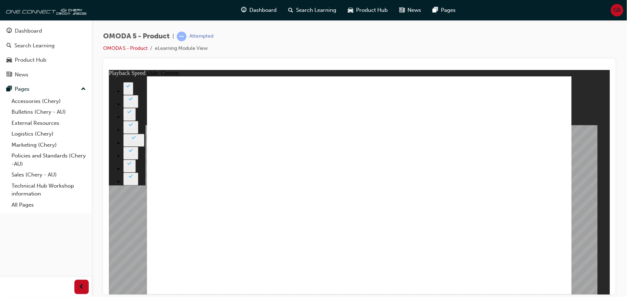
type input "0"
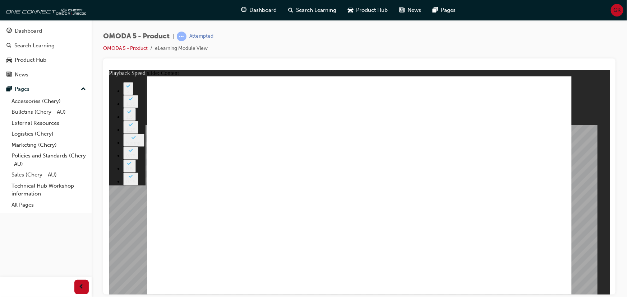
click at [108, 70] on image at bounding box center [108, 70] width 0 height 0
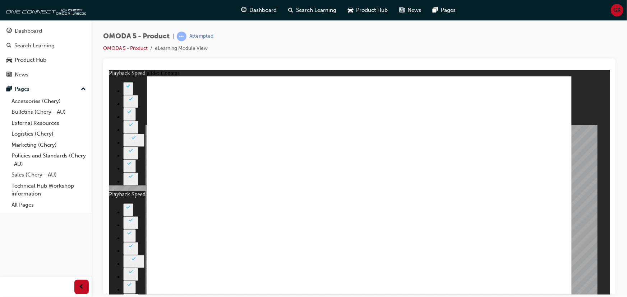
type input "0"
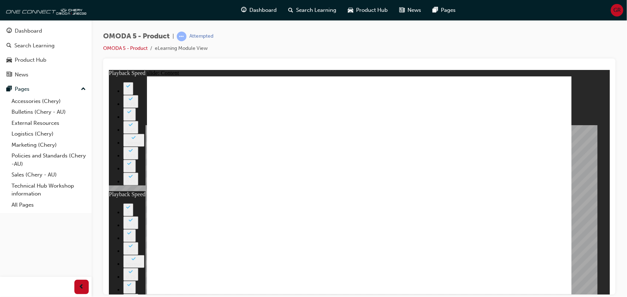
click at [572, 91] on div "slide: Content Rectangle 1 Rectangle 1 close.png INTELLIGENT HEADLIGHT FUNCTION…" at bounding box center [358, 182] width 501 height 225
click at [108, 70] on image at bounding box center [108, 70] width 0 height 0
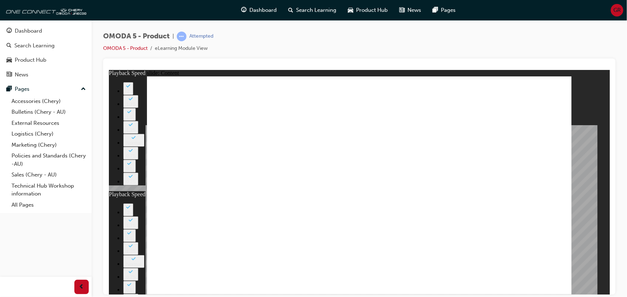
click at [108, 70] on image at bounding box center [108, 70] width 0 height 0
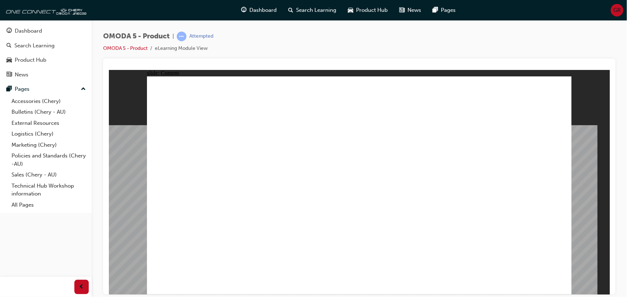
click at [108, 70] on image at bounding box center [108, 70] width 0 height 0
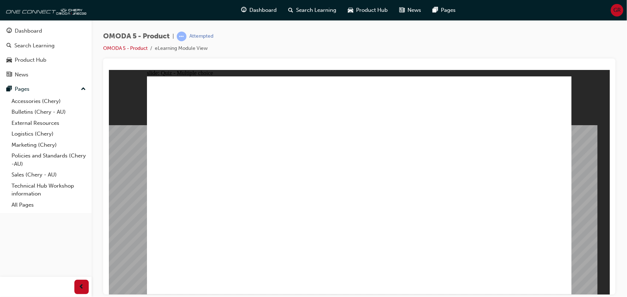
radio input "true"
drag, startPoint x: 170, startPoint y: 136, endPoint x: 255, endPoint y: 162, distance: 89.1
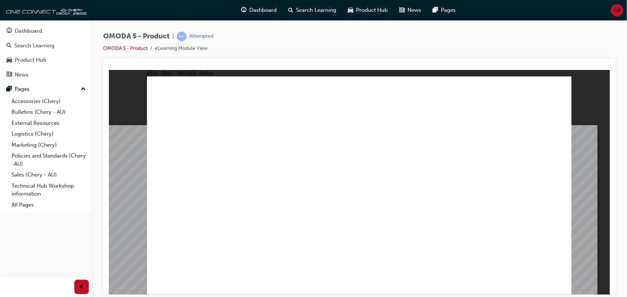
radio input "true"
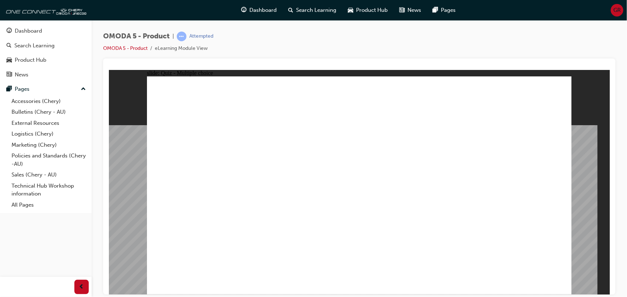
radio input "true"
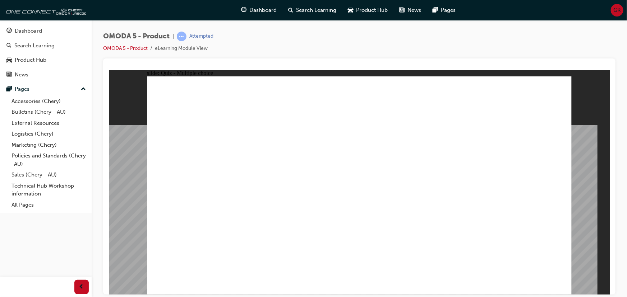
radio input "true"
drag, startPoint x: 378, startPoint y: 88, endPoint x: 217, endPoint y: 225, distance: 210.7
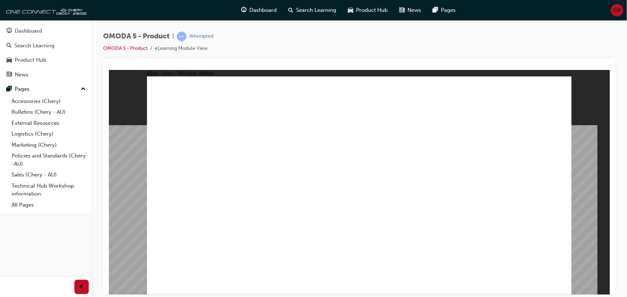
drag, startPoint x: 224, startPoint y: 227, endPoint x: 362, endPoint y: 92, distance: 193.0
drag, startPoint x: 440, startPoint y: 181, endPoint x: 435, endPoint y: 185, distance: 6.1
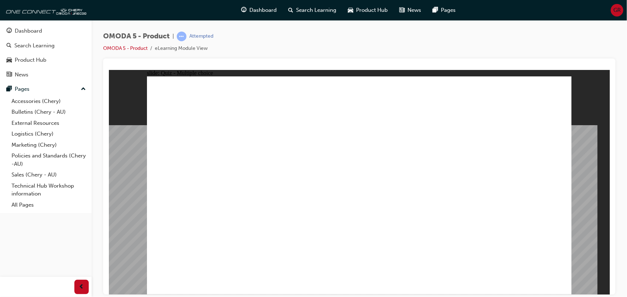
drag, startPoint x: 519, startPoint y: 92, endPoint x: 382, endPoint y: 235, distance: 198.4
drag, startPoint x: 512, startPoint y: 109, endPoint x: 367, endPoint y: 222, distance: 183.5
drag, startPoint x: 377, startPoint y: 223, endPoint x: 297, endPoint y: 179, distance: 91.5
drag, startPoint x: 396, startPoint y: 230, endPoint x: 224, endPoint y: 232, distance: 171.7
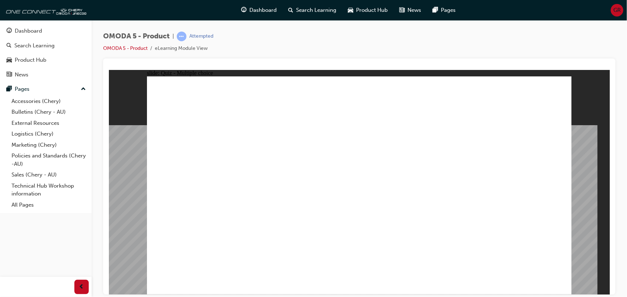
drag, startPoint x: 362, startPoint y: 177, endPoint x: 280, endPoint y: 226, distance: 96.0
drag, startPoint x: 362, startPoint y: 148, endPoint x: 291, endPoint y: 224, distance: 104.4
drag, startPoint x: 351, startPoint y: 133, endPoint x: 356, endPoint y: 194, distance: 61.3
drag, startPoint x: 371, startPoint y: 114, endPoint x: 376, endPoint y: 236, distance: 122.2
drag, startPoint x: 361, startPoint y: 226, endPoint x: 270, endPoint y: 225, distance: 91.2
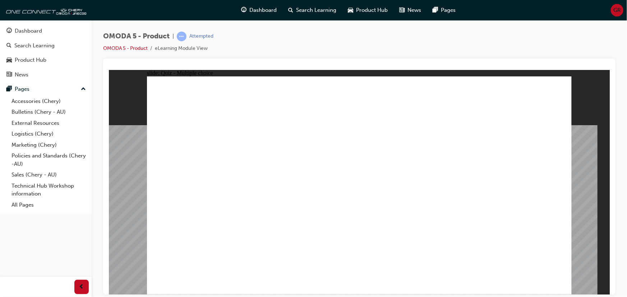
drag, startPoint x: 418, startPoint y: 160, endPoint x: 272, endPoint y: 234, distance: 163.8
drag, startPoint x: 453, startPoint y: 137, endPoint x: 434, endPoint y: 134, distance: 18.9
drag, startPoint x: 447, startPoint y: 87, endPoint x: 465, endPoint y: 225, distance: 139.1
drag, startPoint x: 526, startPoint y: 112, endPoint x: 473, endPoint y: 224, distance: 124.2
drag, startPoint x: 514, startPoint y: 152, endPoint x: 510, endPoint y: 163, distance: 12.4
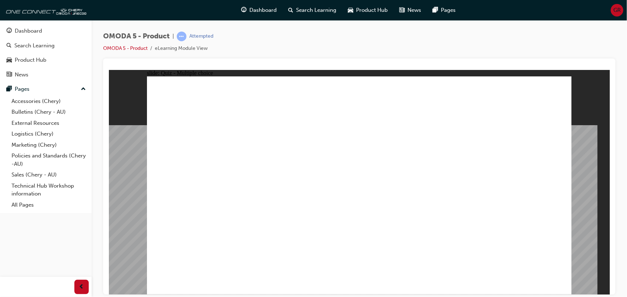
drag, startPoint x: 517, startPoint y: 157, endPoint x: 463, endPoint y: 236, distance: 95.6
drag, startPoint x: 372, startPoint y: 90, endPoint x: 376, endPoint y: 232, distance: 141.9
drag, startPoint x: 376, startPoint y: 230, endPoint x: 199, endPoint y: 229, distance: 176.7
drag, startPoint x: 378, startPoint y: 132, endPoint x: 393, endPoint y: 214, distance: 83.3
drag, startPoint x: 423, startPoint y: 177, endPoint x: 352, endPoint y: 232, distance: 89.6
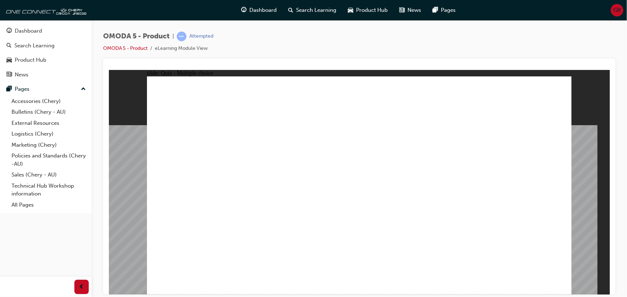
drag, startPoint x: 440, startPoint y: 110, endPoint x: 282, endPoint y: 230, distance: 198.3
drag, startPoint x: 520, startPoint y: 135, endPoint x: 386, endPoint y: 226, distance: 162.5
drag, startPoint x: 445, startPoint y: 131, endPoint x: 284, endPoint y: 227, distance: 186.6
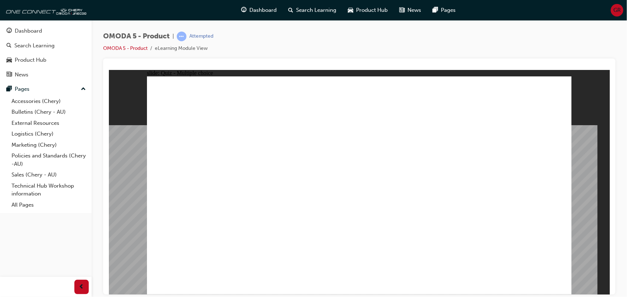
radio input "true"
drag, startPoint x: 488, startPoint y: 149, endPoint x: 200, endPoint y: 207, distance: 293.8
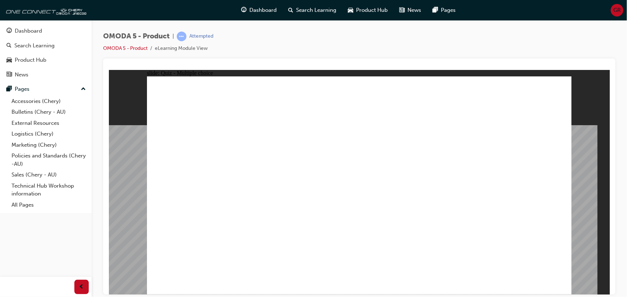
drag, startPoint x: 418, startPoint y: 110, endPoint x: 371, endPoint y: 207, distance: 107.5
drag, startPoint x: 410, startPoint y: 154, endPoint x: 287, endPoint y: 219, distance: 139.3
drag, startPoint x: 492, startPoint y: 124, endPoint x: 456, endPoint y: 215, distance: 97.4
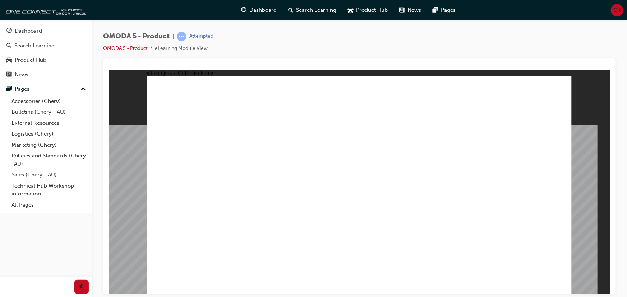
radio input "true"
drag, startPoint x: 434, startPoint y: 99, endPoint x: 421, endPoint y: 103, distance: 14.2
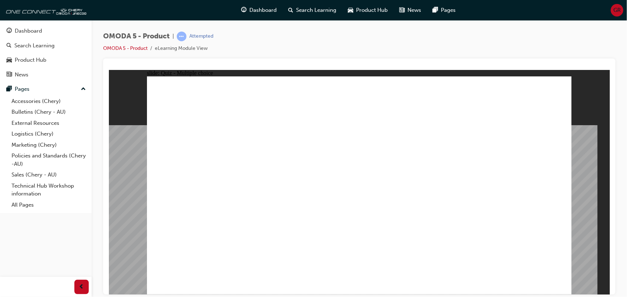
drag, startPoint x: 463, startPoint y: 95, endPoint x: 213, endPoint y: 163, distance: 258.9
drag, startPoint x: 411, startPoint y: 165, endPoint x: 288, endPoint y: 187, distance: 124.5
drag, startPoint x: 442, startPoint y: 193, endPoint x: 323, endPoint y: 187, distance: 120.1
drag, startPoint x: 432, startPoint y: 143, endPoint x: 318, endPoint y: 196, distance: 126.3
drag, startPoint x: 422, startPoint y: 125, endPoint x: 251, endPoint y: 195, distance: 184.9
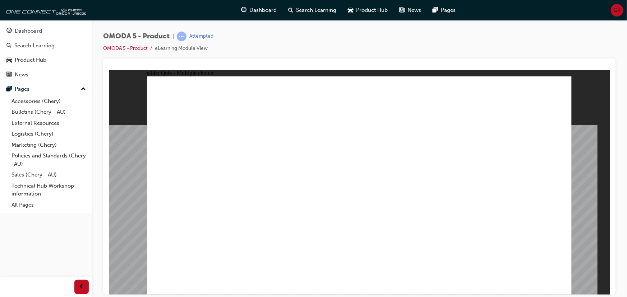
drag, startPoint x: 428, startPoint y: 97, endPoint x: 385, endPoint y: 185, distance: 98.6
drag, startPoint x: 440, startPoint y: 176, endPoint x: 286, endPoint y: 223, distance: 161.4
drag, startPoint x: 508, startPoint y: 145, endPoint x: 305, endPoint y: 208, distance: 211.9
drag, startPoint x: 505, startPoint y: 120, endPoint x: 322, endPoint y: 209, distance: 203.8
drag, startPoint x: 498, startPoint y: 187, endPoint x: 316, endPoint y: 221, distance: 185.5
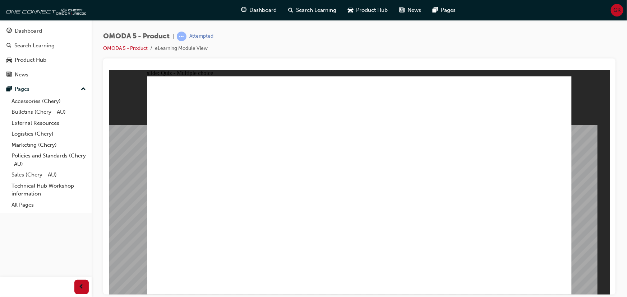
click at [40, 35] on div "Dashboard" at bounding box center [28, 31] width 27 height 8
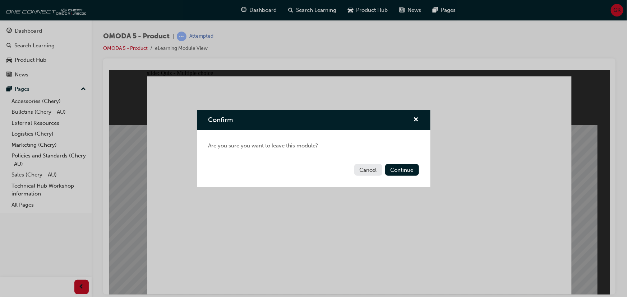
click at [367, 169] on button "Cancel" at bounding box center [368, 170] width 28 height 12
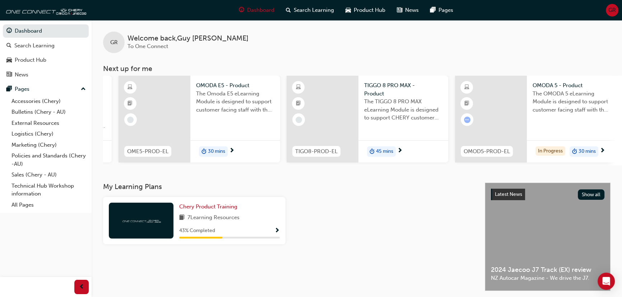
scroll to position [0, 208]
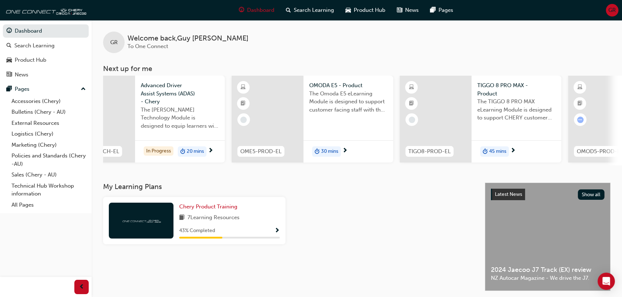
click at [582, 121] on span "learningRecordVerb_ATTEMPT-icon" at bounding box center [580, 120] width 6 height 6
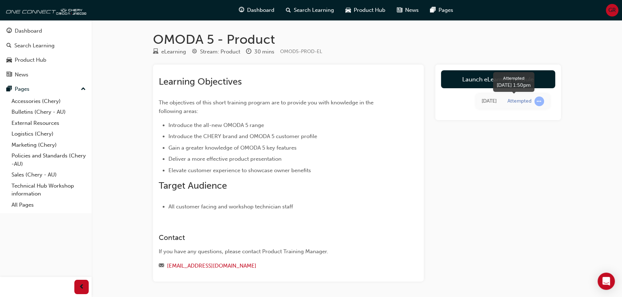
click at [538, 97] on span "learningRecordVerb_ATTEMPT-icon" at bounding box center [539, 102] width 10 height 10
click at [539, 101] on span "learningRecordVerb_ATTEMPT-icon" at bounding box center [539, 102] width 10 height 10
click at [499, 103] on td "Today" at bounding box center [489, 101] width 26 height 15
click at [496, 104] on div "Today" at bounding box center [489, 101] width 15 height 8
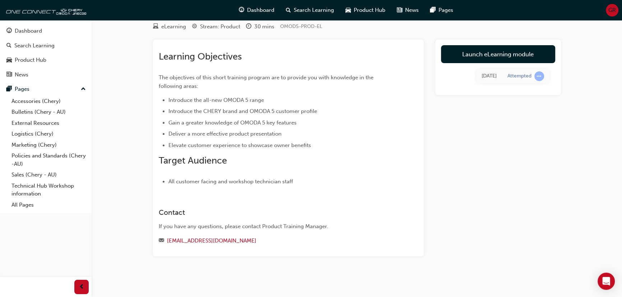
scroll to position [25, 0]
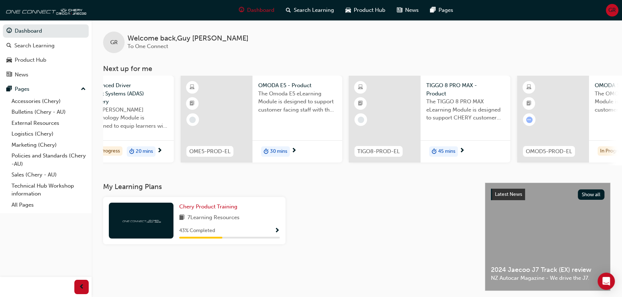
scroll to position [0, 321]
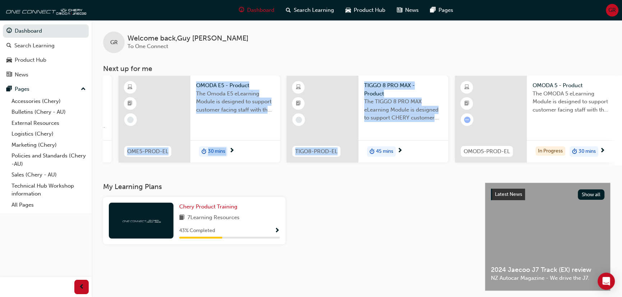
drag, startPoint x: 376, startPoint y: 164, endPoint x: 180, endPoint y: 167, distance: 195.8
click at [180, 166] on div "T8-CSH-PROD-EL TIGGO 8 CSH - Product The TIGGO 8 CSH eLearning Module is design…" at bounding box center [362, 121] width 519 height 90
click at [252, 179] on div "GR Welcome back , [PERSON_NAME] To One Connect Next up for me T8-CSH-PROD-EL TI…" at bounding box center [357, 101] width 530 height 163
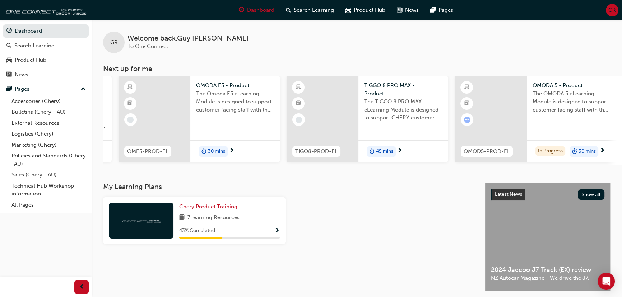
click at [255, 179] on div "GR Welcome back , [PERSON_NAME] To One Connect Next up for me T8-CSH-PROD-EL TI…" at bounding box center [357, 101] width 530 height 163
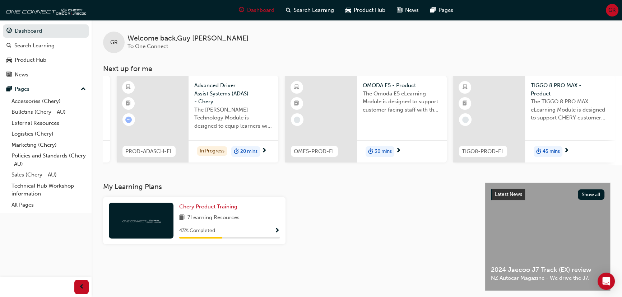
scroll to position [0, 321]
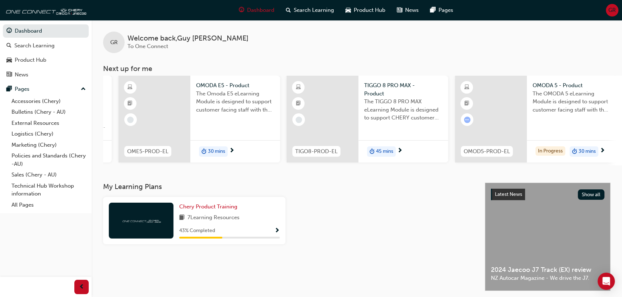
click at [589, 148] on span "30 mins" at bounding box center [587, 152] width 17 height 8
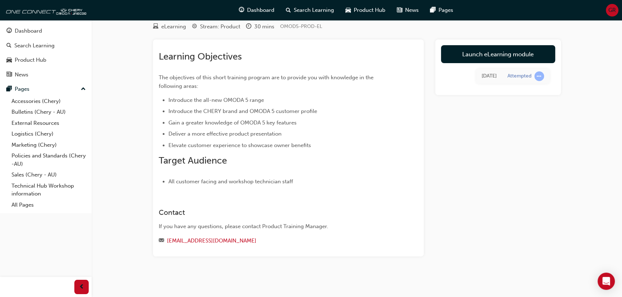
scroll to position [25, 0]
click at [536, 72] on span "learningRecordVerb_ATTEMPT-icon" at bounding box center [539, 76] width 10 height 10
click at [538, 75] on span "learningRecordVerb_ATTEMPT-icon" at bounding box center [539, 76] width 10 height 10
click at [474, 56] on link "Launch eLearning module" at bounding box center [498, 54] width 114 height 18
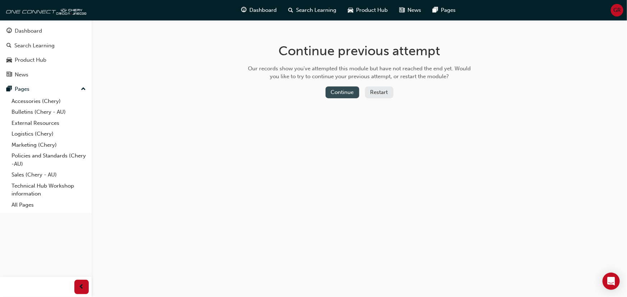
click at [349, 89] on button "Continue" at bounding box center [342, 93] width 34 height 12
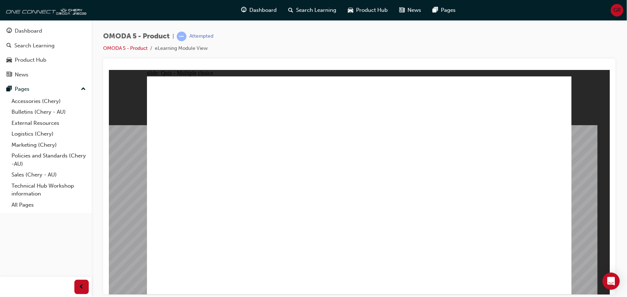
radio input "false"
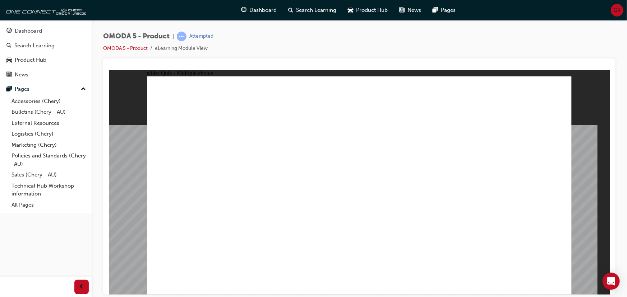
radio input "true"
radio input "false"
radio input "true"
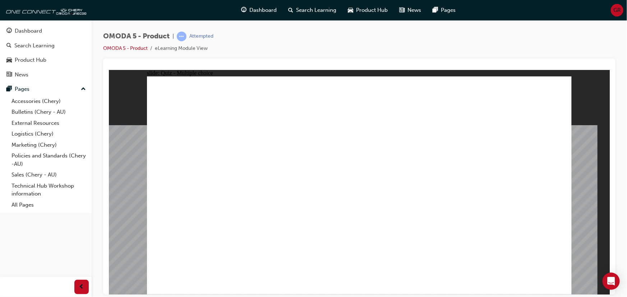
radio input "true"
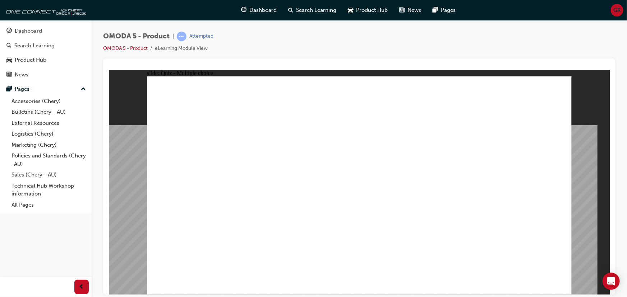
click at [184, 37] on span "learningRecordVerb_ATTEMPT-icon" at bounding box center [182, 37] width 10 height 10
drag, startPoint x: 178, startPoint y: 37, endPoint x: 183, endPoint y: 36, distance: 5.0
click at [179, 37] on span "learningRecordVerb_ATTEMPT-icon" at bounding box center [182, 37] width 10 height 10
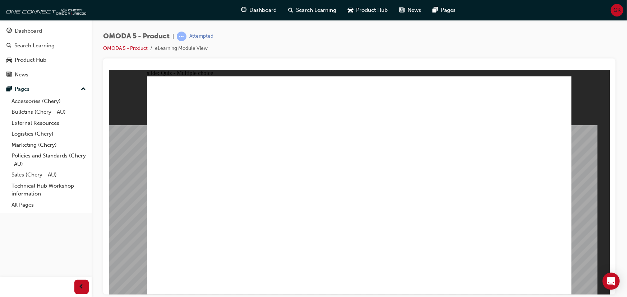
click at [184, 36] on span "learningRecordVerb_ATTEMPT-icon" at bounding box center [182, 37] width 10 height 10
click at [24, 27] on div "Dashboard" at bounding box center [45, 31] width 79 height 9
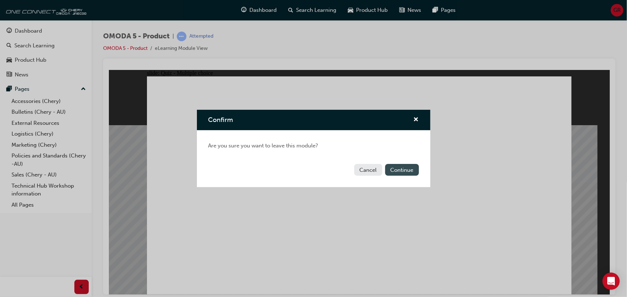
click at [400, 167] on button "Continue" at bounding box center [402, 170] width 34 height 12
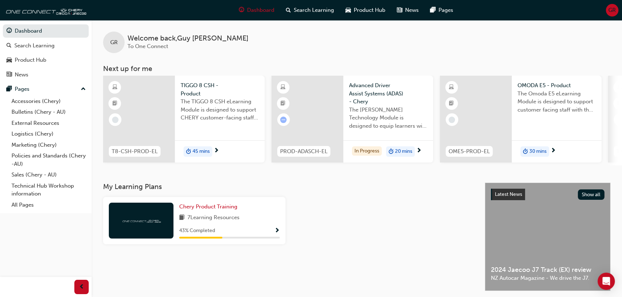
click at [612, 6] on span "GR" at bounding box center [612, 10] width 8 height 8
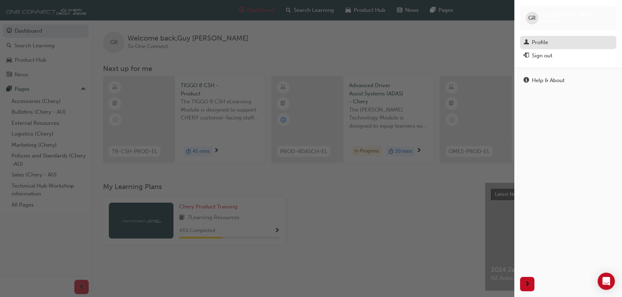
click at [546, 43] on div "Profile" at bounding box center [540, 42] width 16 height 8
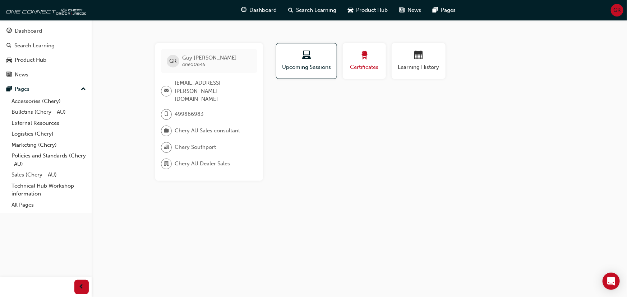
click at [355, 55] on div "button" at bounding box center [364, 56] width 32 height 11
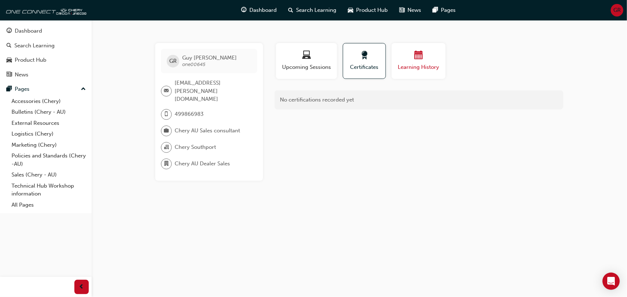
click at [419, 62] on div "Learning History" at bounding box center [418, 61] width 43 height 20
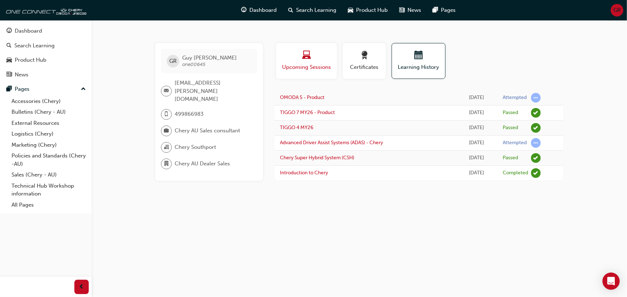
click at [316, 70] on span "Upcoming Sessions" at bounding box center [306, 67] width 50 height 8
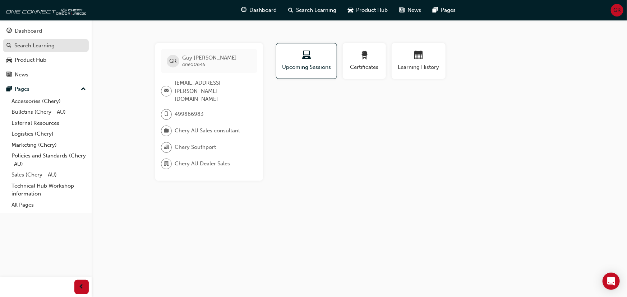
click at [39, 47] on div "Search Learning" at bounding box center [34, 46] width 40 height 8
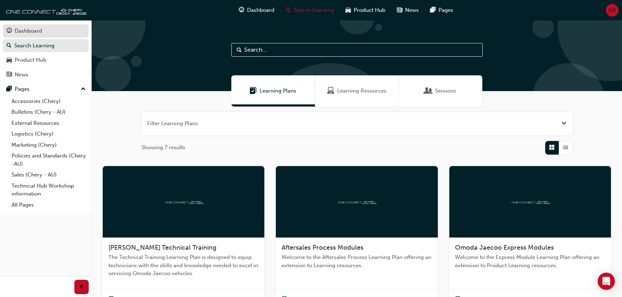
click at [37, 33] on div "Dashboard" at bounding box center [28, 31] width 27 height 8
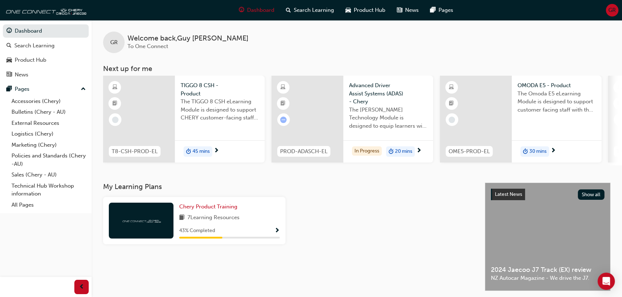
click at [356, 237] on div at bounding box center [382, 223] width 188 height 53
click at [409, 151] on span "20 mins" at bounding box center [403, 152] width 17 height 8
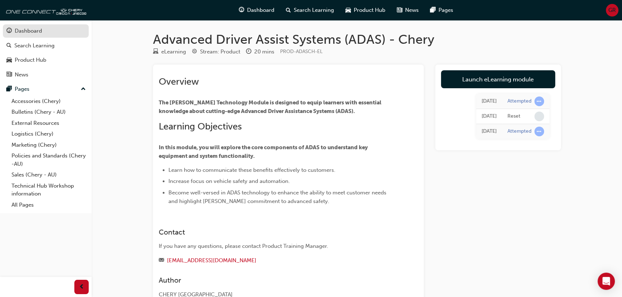
click at [31, 32] on div "Dashboard" at bounding box center [28, 31] width 27 height 8
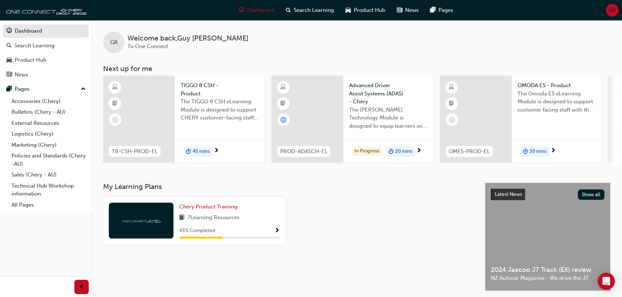
click at [295, 51] on div "GR Welcome back , [PERSON_NAME] To One Connect" at bounding box center [357, 36] width 530 height 33
click at [268, 61] on div "GR Welcome back , [PERSON_NAME] To One Connect Next up for me T8-CSH-PROD-EL TI…" at bounding box center [357, 92] width 530 height 145
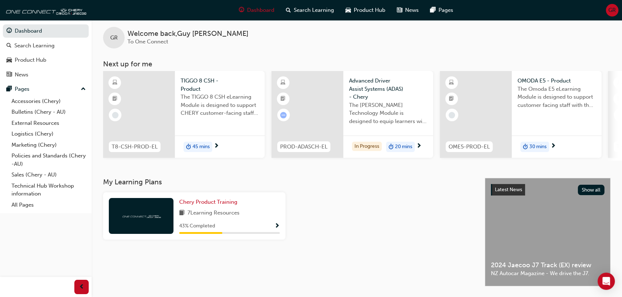
scroll to position [131, 0]
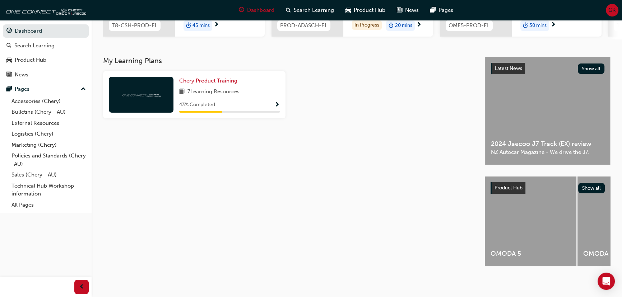
click at [427, 197] on div "My Learning Plans Chery Product Training 7 Learning Resources 43 % Completed" at bounding box center [294, 168] width 382 height 223
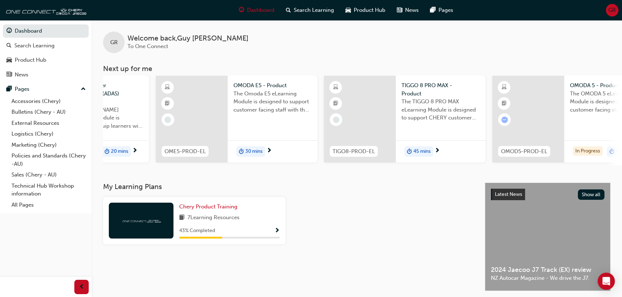
scroll to position [0, 321]
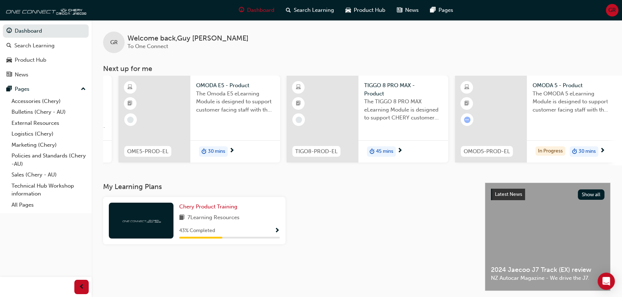
click at [405, 207] on div at bounding box center [382, 223] width 188 height 53
drag, startPoint x: 424, startPoint y: 167, endPoint x: 365, endPoint y: 167, distance: 58.9
click at [365, 166] on div "T8-CSH-PROD-EL TIGGO 8 CSH - Product The TIGGO 8 CSH eLearning Module is design…" at bounding box center [362, 121] width 519 height 90
click at [375, 170] on div "GR Welcome back , [PERSON_NAME] To One Connect Next up for me T8-CSH-PROD-EL TI…" at bounding box center [357, 101] width 530 height 163
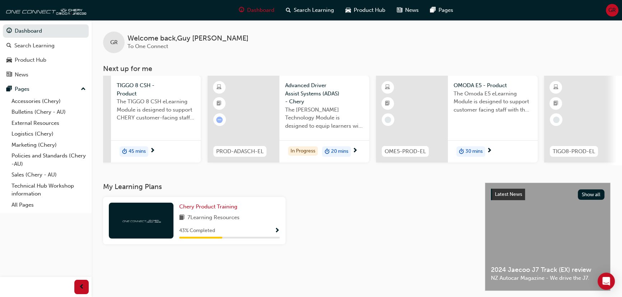
scroll to position [0, 0]
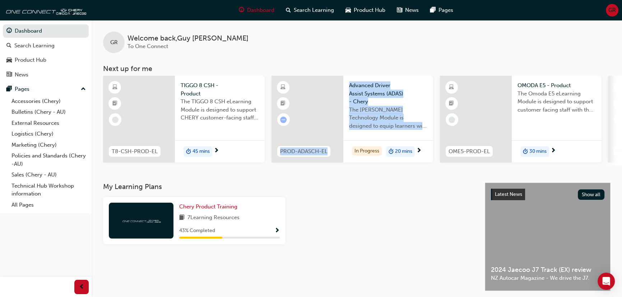
drag, startPoint x: 285, startPoint y: 168, endPoint x: 361, endPoint y: 165, distance: 76.2
click at [355, 164] on div "GR Welcome back , [PERSON_NAME] To One Connect Next up for me T8-CSH-PROD-EL TI…" at bounding box center [357, 101] width 530 height 163
click at [348, 182] on div "GR Welcome back , [PERSON_NAME] To One Connect Next up for me T8-CSH-PROD-EL TI…" at bounding box center [357, 101] width 530 height 163
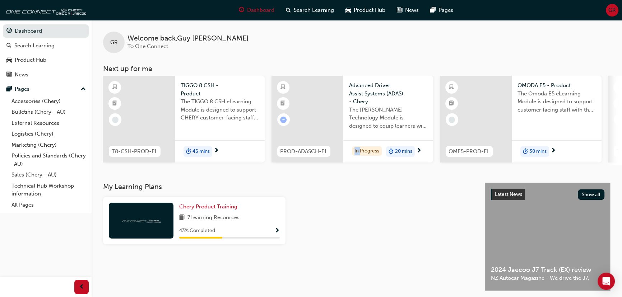
click at [348, 182] on div "GR Welcome back , [PERSON_NAME] To One Connect Next up for me T8-CSH-PROD-EL TI…" at bounding box center [357, 101] width 530 height 163
click at [418, 180] on div "GR Welcome back , [PERSON_NAME] To One Connect Next up for me T8-CSH-PROD-EL TI…" at bounding box center [357, 101] width 530 height 163
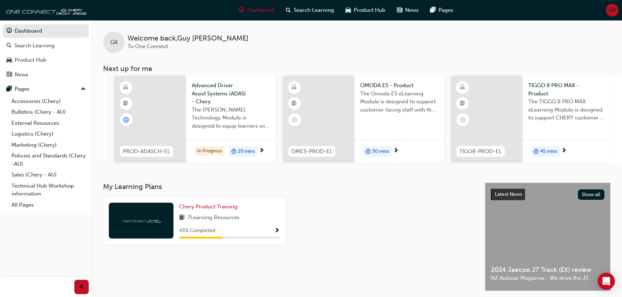
scroll to position [0, 158]
click at [210, 215] on div "Chery Product Training 7 Learning Resources 43 % Completed" at bounding box center [229, 221] width 101 height 36
click at [214, 210] on span "Chery Product Training" at bounding box center [208, 207] width 58 height 6
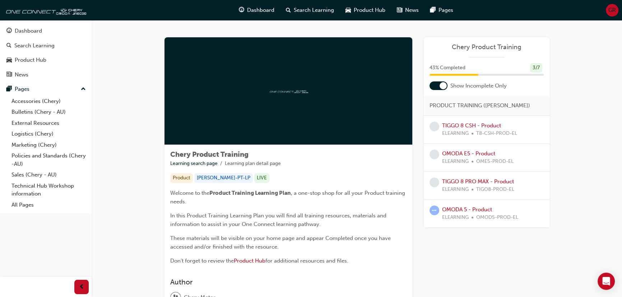
click at [442, 89] on div at bounding box center [443, 85] width 7 height 7
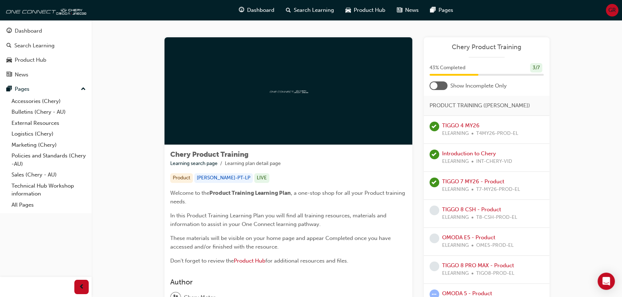
click at [443, 84] on div at bounding box center [439, 86] width 18 height 9
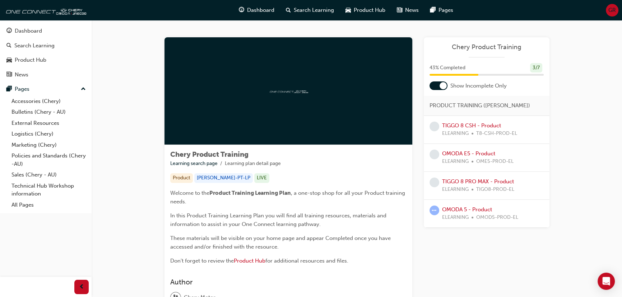
click at [443, 84] on div at bounding box center [443, 85] width 7 height 7
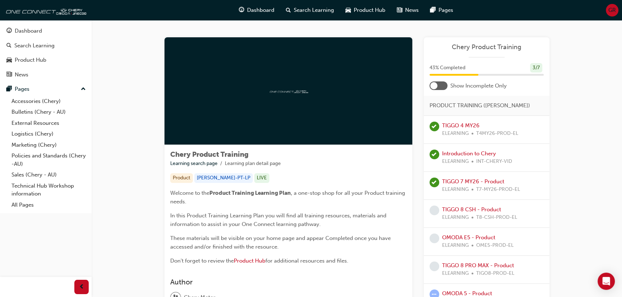
click at [443, 84] on div at bounding box center [439, 86] width 18 height 9
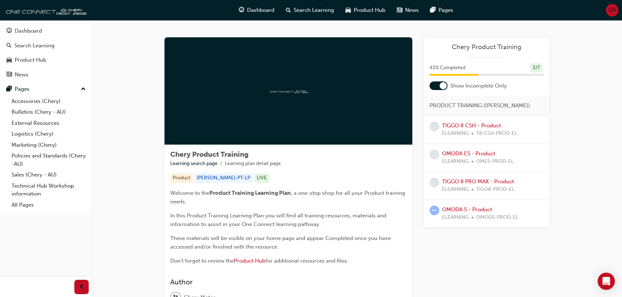
click at [443, 84] on div at bounding box center [443, 85] width 7 height 7
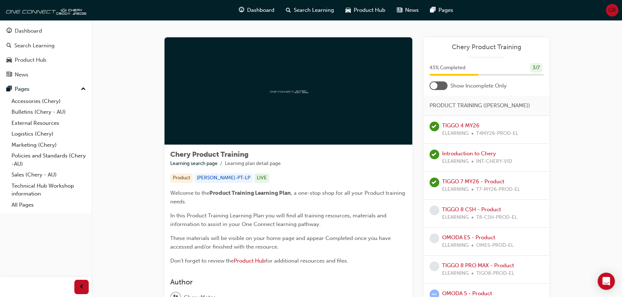
click at [443, 84] on div at bounding box center [439, 86] width 18 height 9
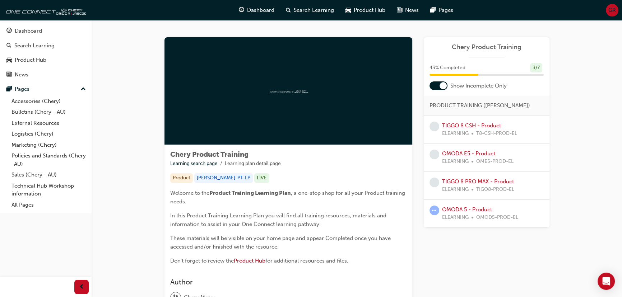
click at [597, 89] on div "Chery Product Training Learning search page Learning plan detail page Chery Pro…" at bounding box center [357, 184] width 530 height 329
click at [536, 64] on div "3 / 7" at bounding box center [536, 68] width 12 height 10
click at [445, 85] on div at bounding box center [443, 85] width 7 height 7
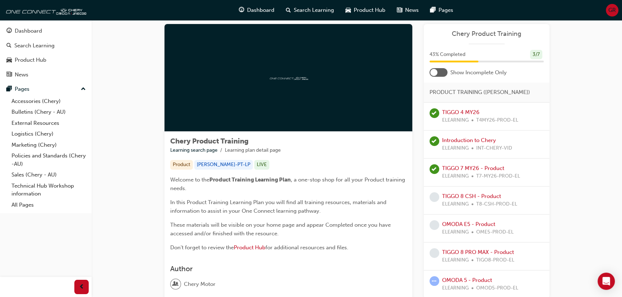
scroll to position [4, 0]
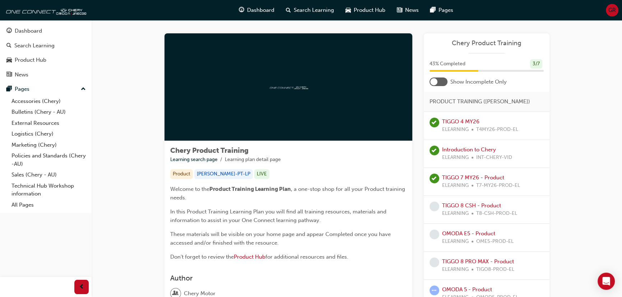
click at [430, 78] on div at bounding box center [439, 82] width 18 height 9
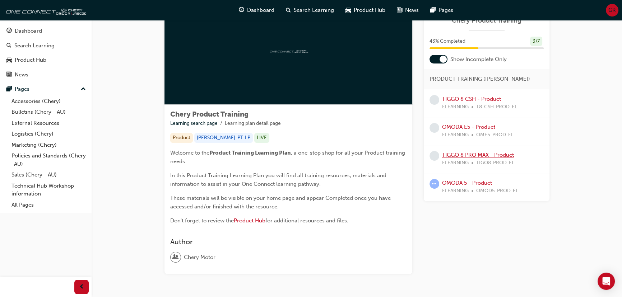
scroll to position [69, 0]
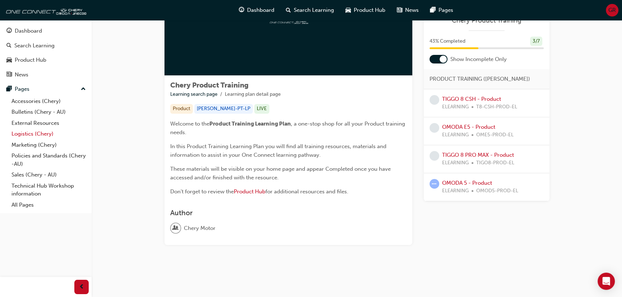
click at [39, 129] on link "Logistics (Chery)" at bounding box center [49, 134] width 80 height 11
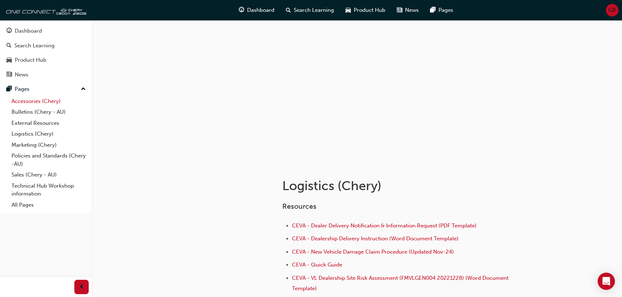
click at [47, 101] on link "Accessories (Chery)" at bounding box center [49, 101] width 80 height 11
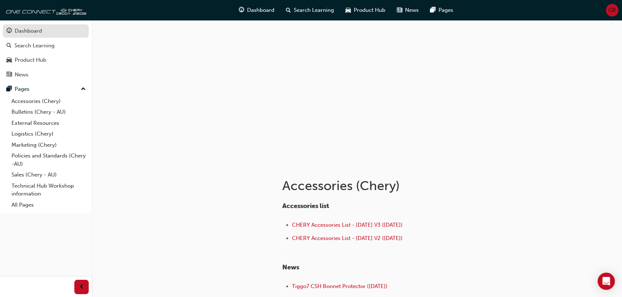
click at [45, 33] on div "Dashboard" at bounding box center [45, 31] width 79 height 9
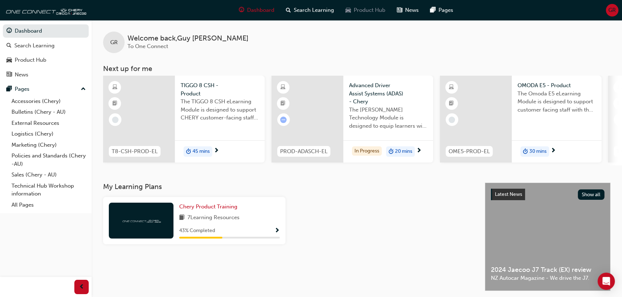
click at [366, 5] on div "Product Hub" at bounding box center [365, 10] width 51 height 15
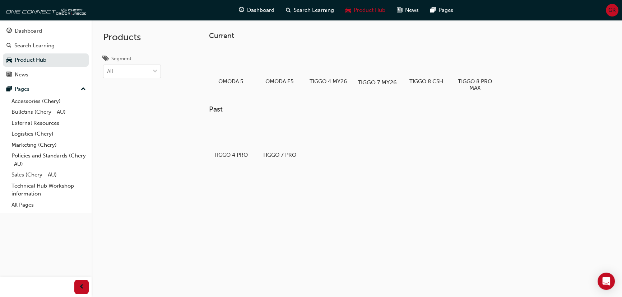
click at [385, 74] on div at bounding box center [377, 61] width 40 height 29
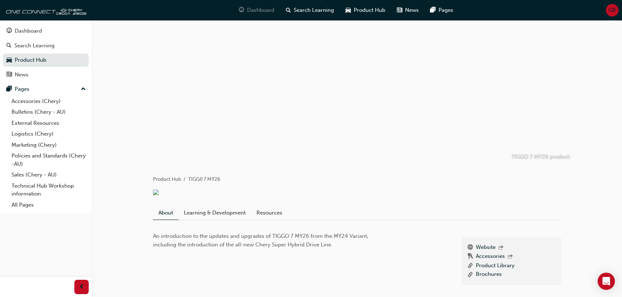
click at [268, 10] on span "Dashboard" at bounding box center [260, 10] width 27 height 8
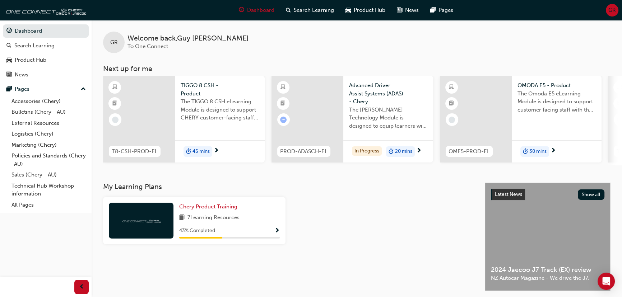
click at [404, 148] on span "20 mins" at bounding box center [403, 152] width 17 height 8
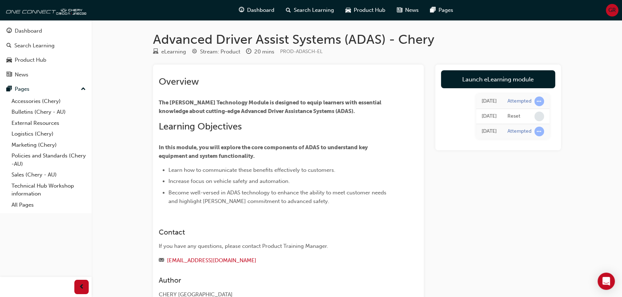
drag, startPoint x: 376, startPoint y: 10, endPoint x: 338, endPoint y: 27, distance: 41.3
click at [338, 27] on div "Advanced Driver Assist Systems (ADAS) - Chery eLearning Stream: Product 20 mins…" at bounding box center [357, 176] width 431 height 313
click at [48, 185] on link "Technical Hub Workshop information" at bounding box center [49, 190] width 80 height 19
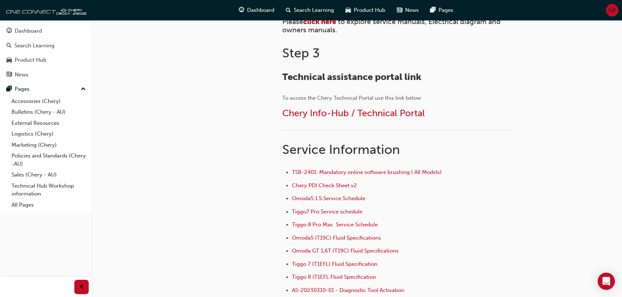
scroll to position [501, 0]
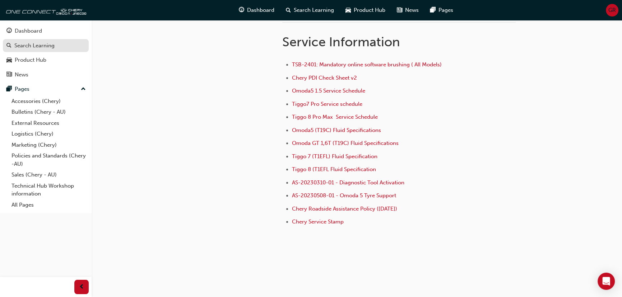
click at [36, 46] on div "Search Learning" at bounding box center [34, 46] width 40 height 8
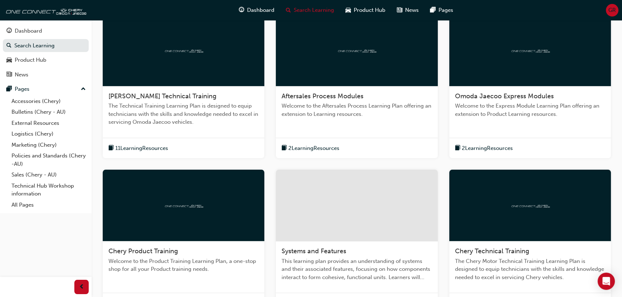
scroll to position [163, 0]
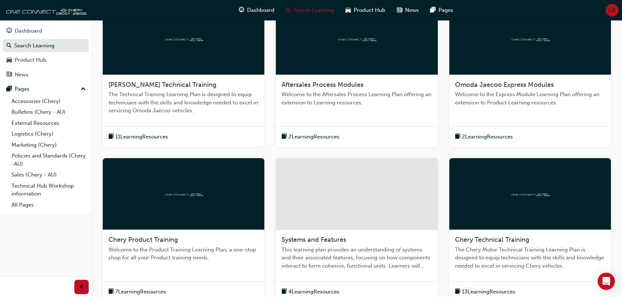
click at [344, 93] on span "Welcome to the Aftersales Process Learning Plan offering an extension to Learni…" at bounding box center [357, 99] width 150 height 16
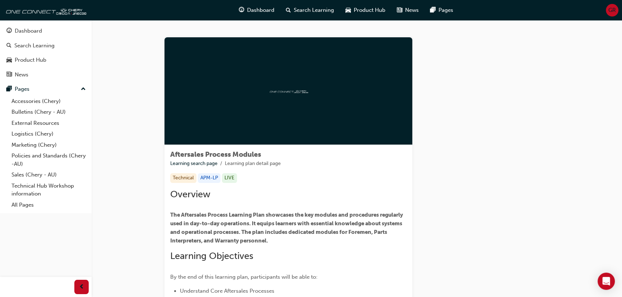
click at [312, 89] on div at bounding box center [288, 91] width 248 height 108
click at [278, 113] on div at bounding box center [288, 91] width 248 height 108
click at [256, 122] on div at bounding box center [288, 91] width 248 height 108
click at [205, 148] on div "Aftersales Process Modules Learning search page Learning plan detail page Techn…" at bounding box center [288, 267] width 248 height 244
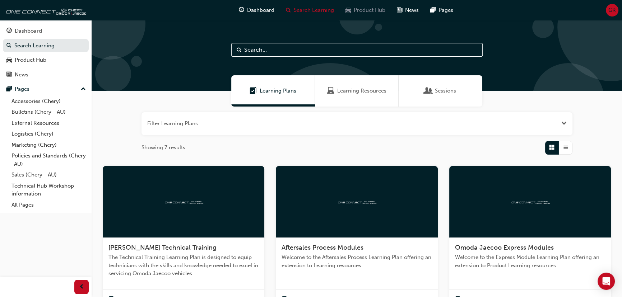
click at [370, 12] on span "Product Hub" at bounding box center [370, 10] width 32 height 8
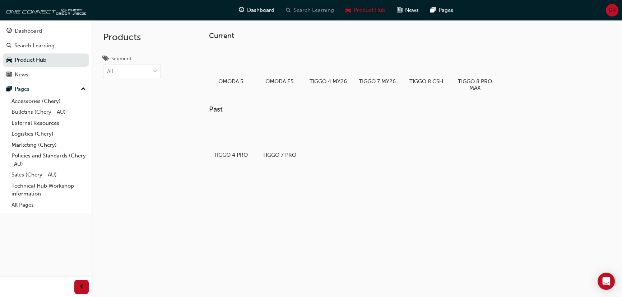
click at [305, 7] on span "Search Learning" at bounding box center [314, 10] width 40 height 8
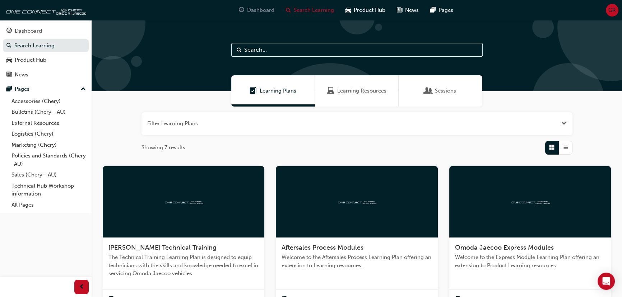
click at [242, 9] on span "guage-icon" at bounding box center [241, 10] width 5 height 9
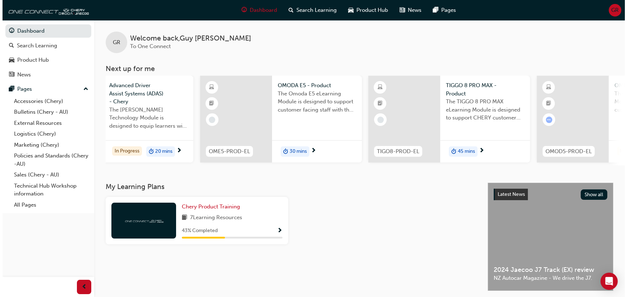
scroll to position [0, 321]
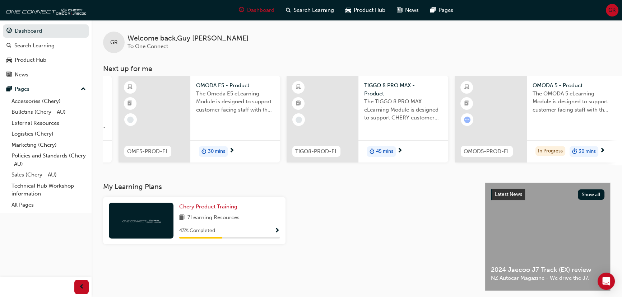
click at [598, 151] on div "30 mins" at bounding box center [584, 152] width 29 height 11
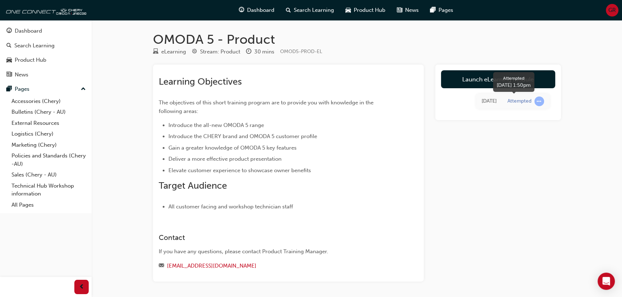
click at [537, 100] on span "learningRecordVerb_ATTEMPT-icon" at bounding box center [539, 102] width 10 height 10
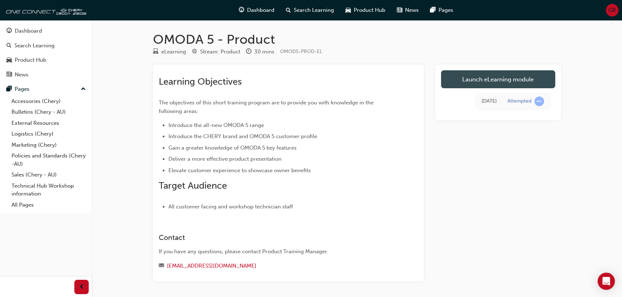
click at [524, 82] on link "Launch eLearning module" at bounding box center [498, 79] width 114 height 18
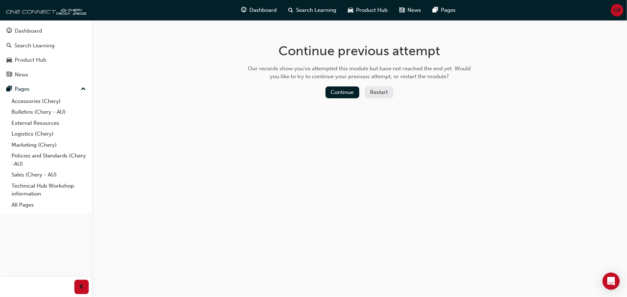
click at [376, 92] on button "Restart" at bounding box center [379, 93] width 28 height 12
